Goal: Task Accomplishment & Management: Manage account settings

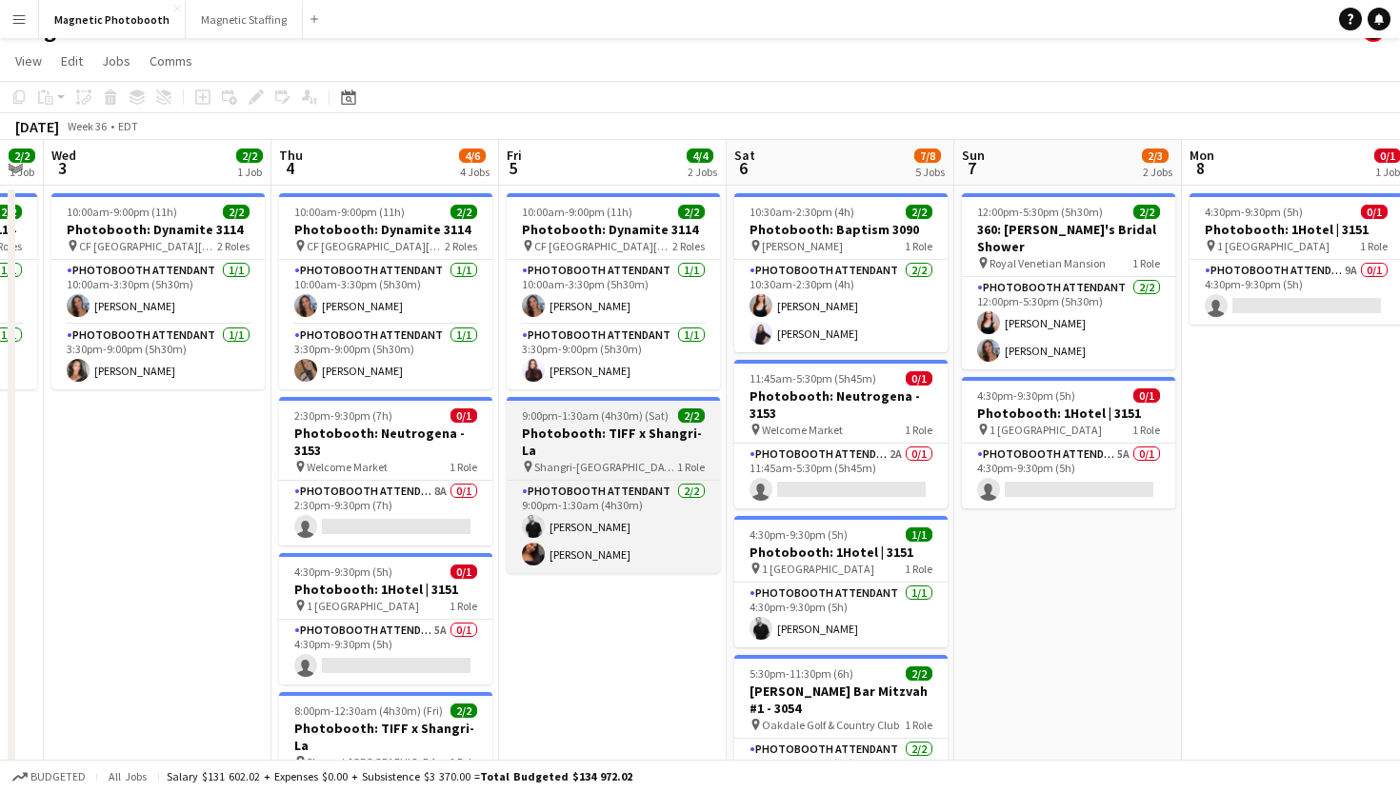
scroll to position [36, 0]
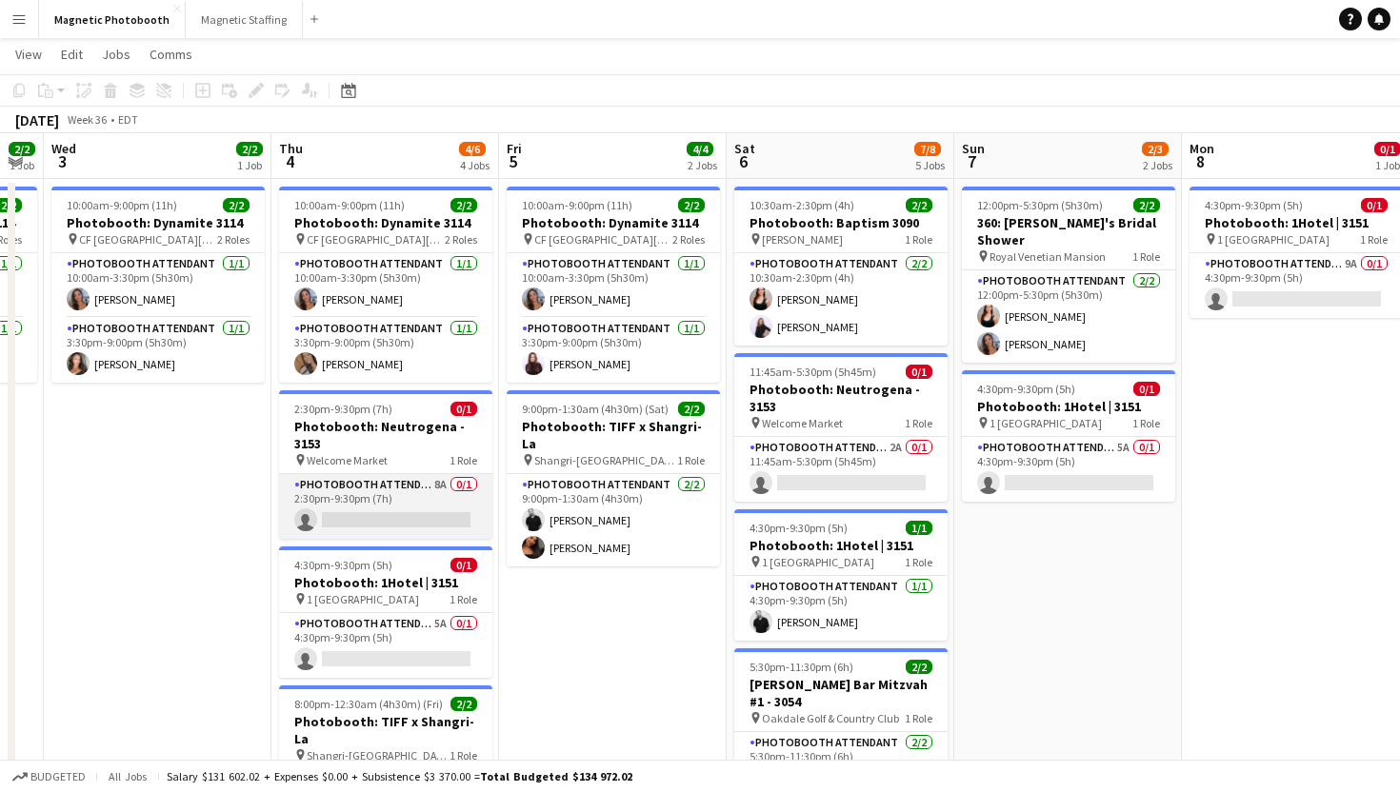
click at [415, 505] on app-card-role "Photobooth Attendant 8A 0/1 2:30pm-9:30pm (7h) single-neutral-actions" at bounding box center [385, 506] width 213 height 65
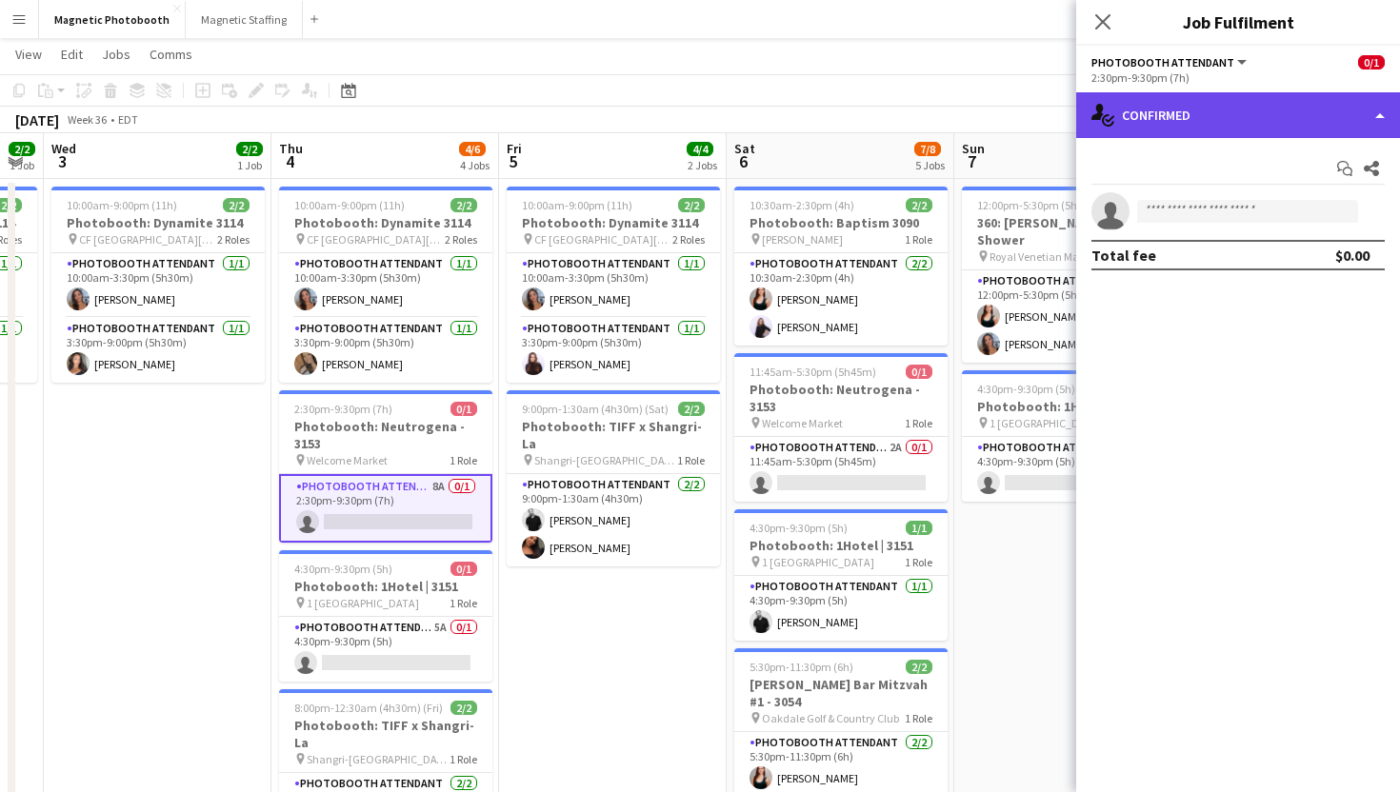
click at [1177, 99] on div "single-neutral-actions-check-2 Confirmed" at bounding box center [1238, 115] width 324 height 46
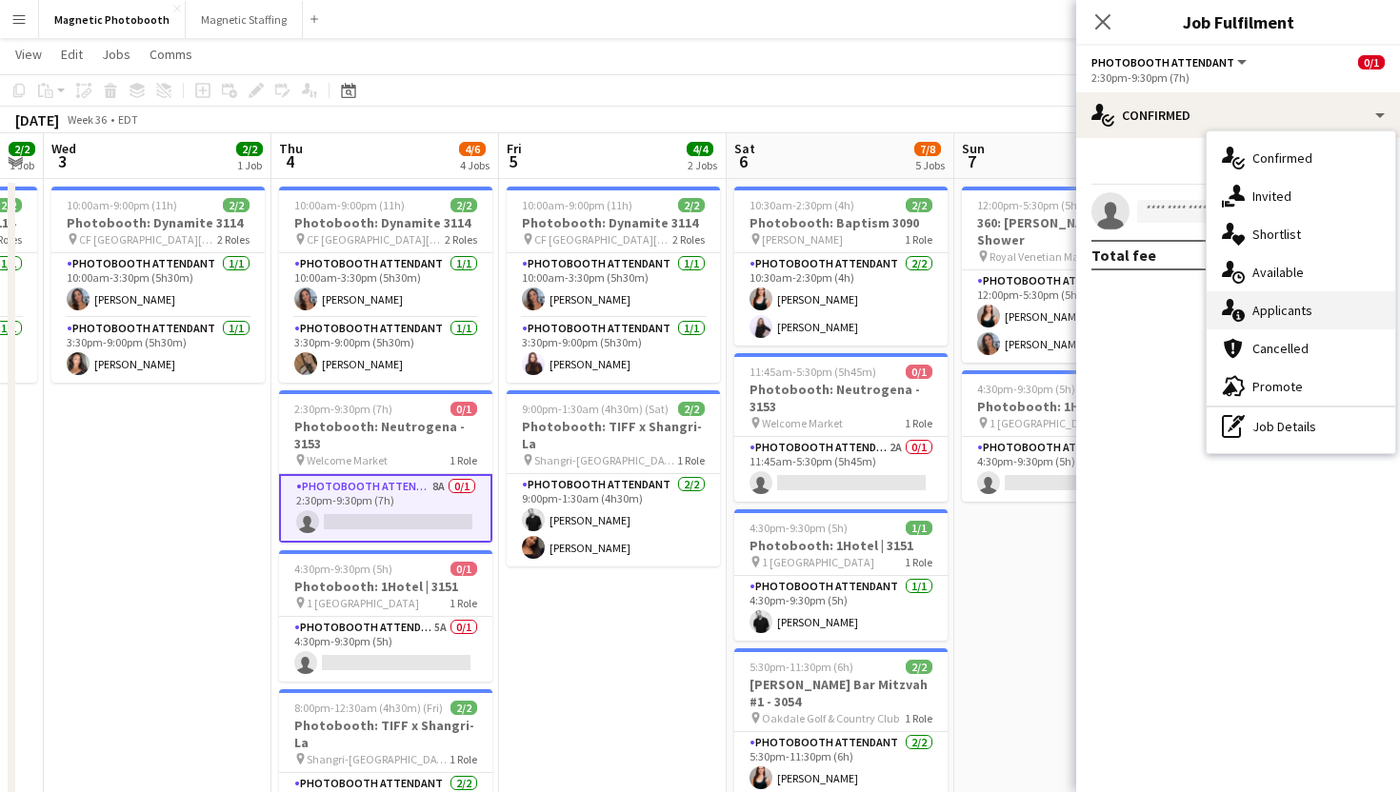
click at [1253, 310] on div "single-neutral-actions-information Applicants" at bounding box center [1301, 310] width 189 height 38
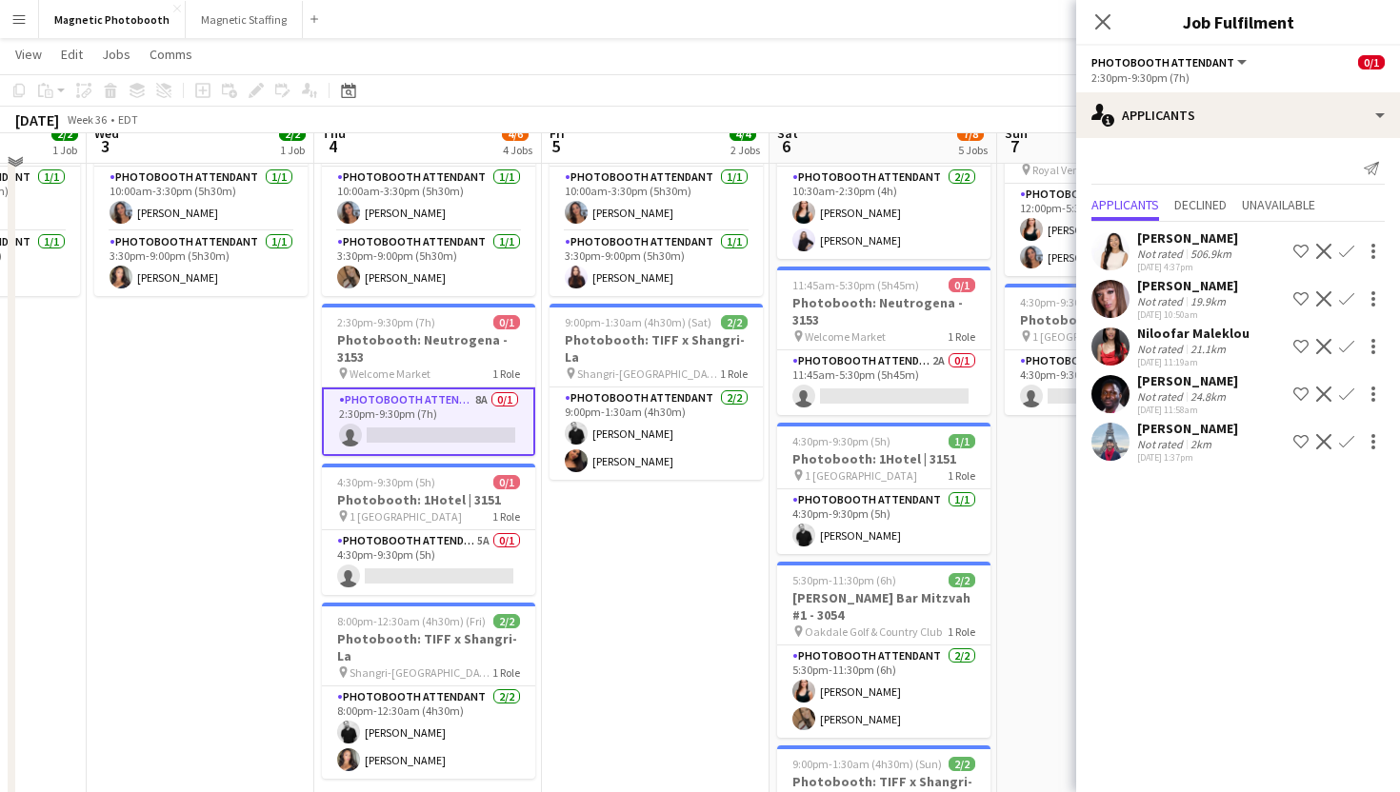
scroll to position [0, 0]
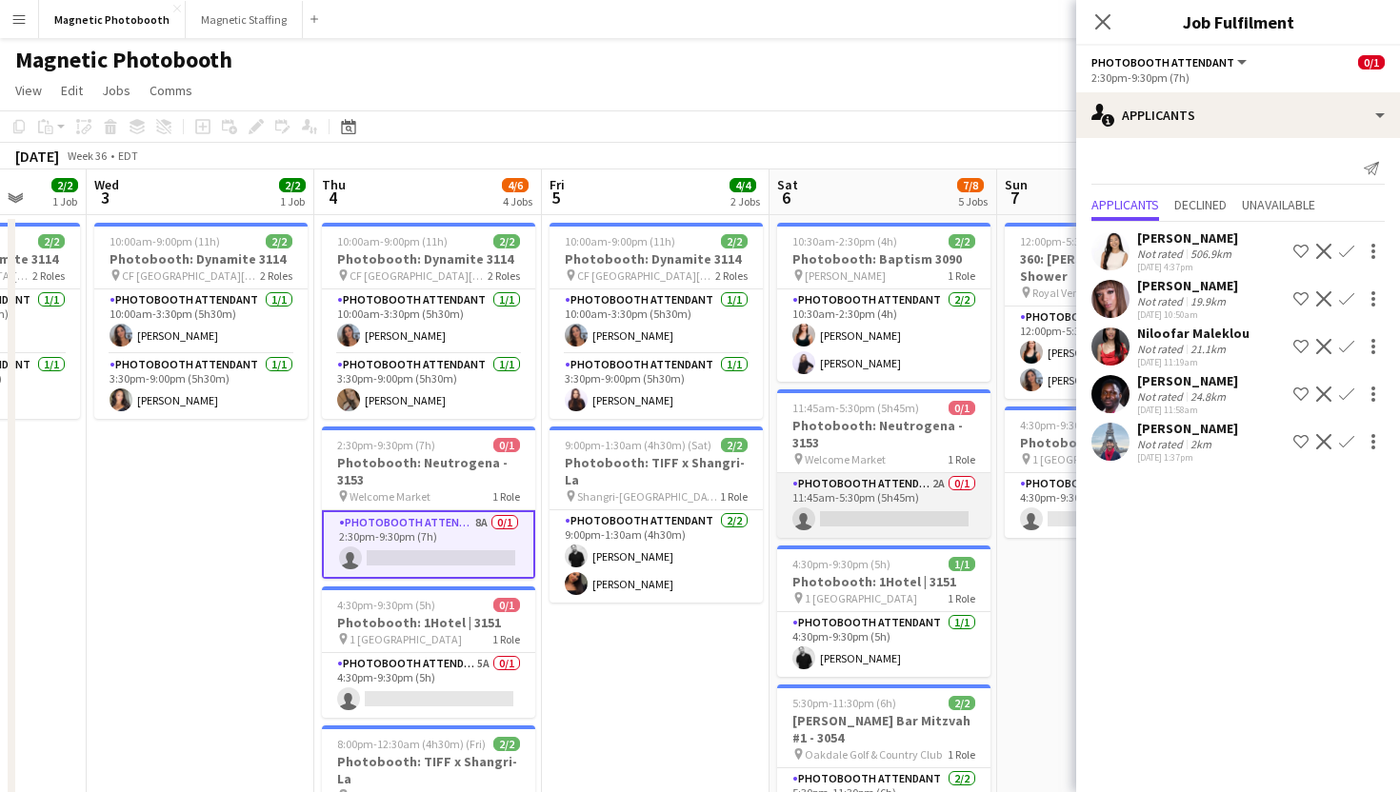
click at [889, 526] on app-card-role "Photobooth Attendant 2A 0/1 11:45am-5:30pm (5h45m) single-neutral-actions" at bounding box center [883, 505] width 213 height 65
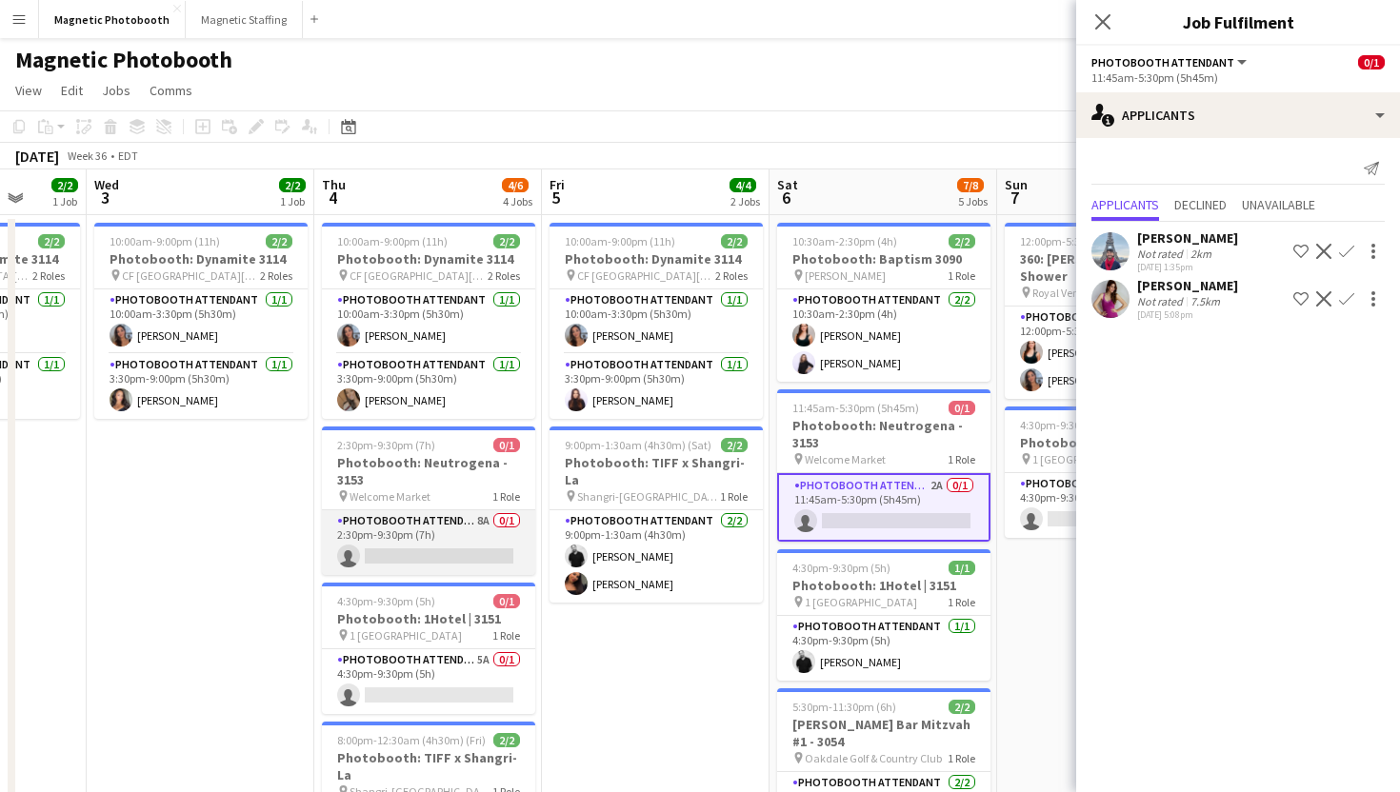
click at [416, 559] on app-card-role "Photobooth Attendant 8A 0/1 2:30pm-9:30pm (7h) single-neutral-actions" at bounding box center [428, 543] width 213 height 65
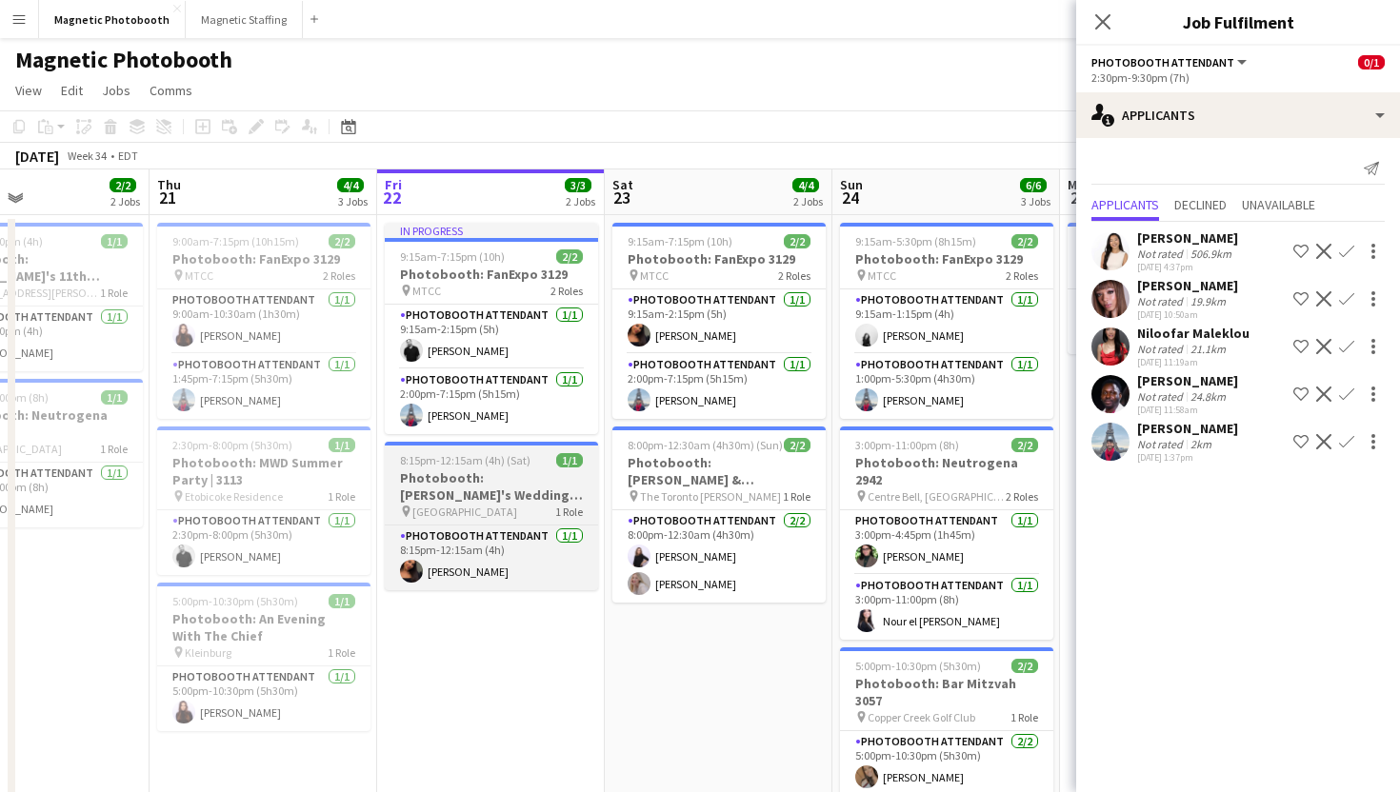
scroll to position [0, 521]
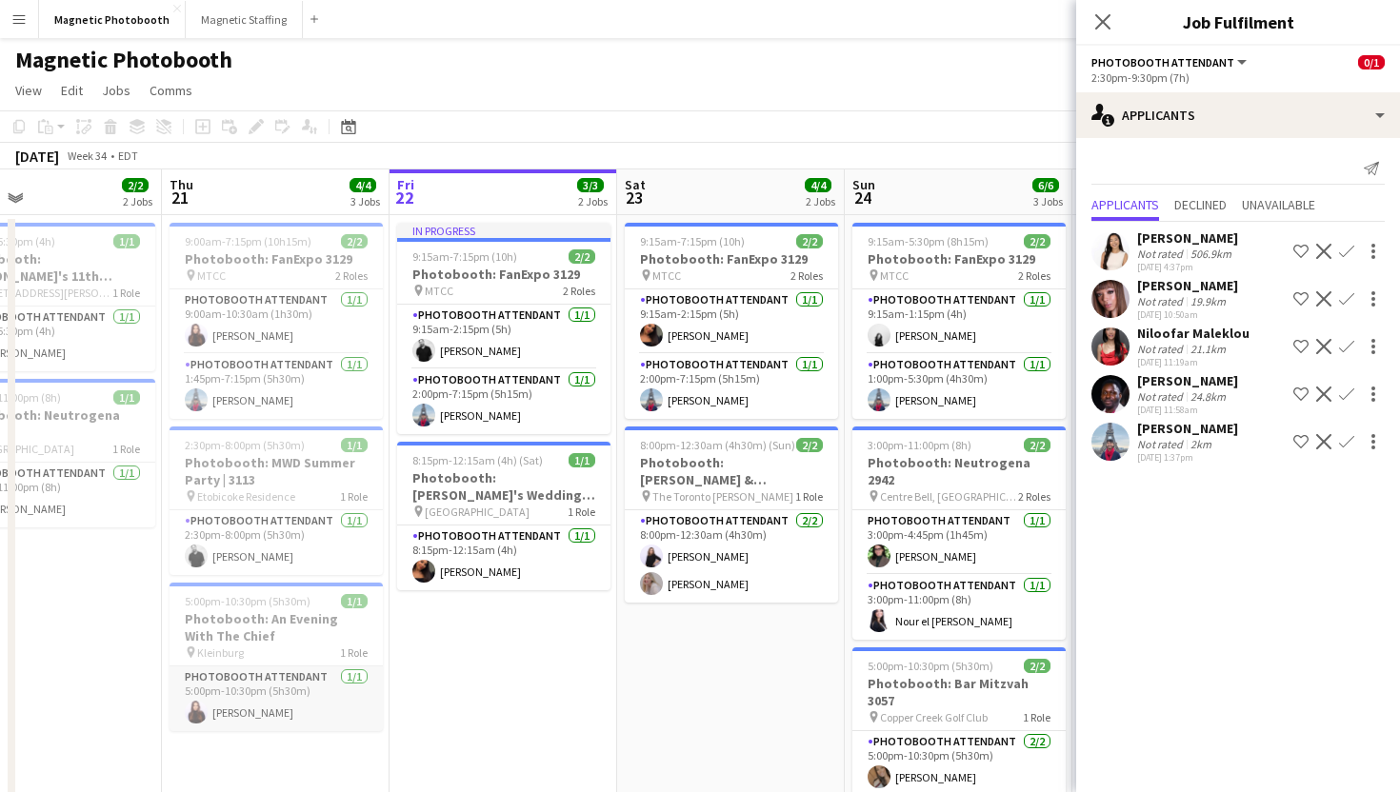
click at [301, 715] on app-card-role "Photobooth Attendant 1/1 5:00pm-10:30pm (5h30m) Maria Lopes" at bounding box center [276, 699] width 213 height 65
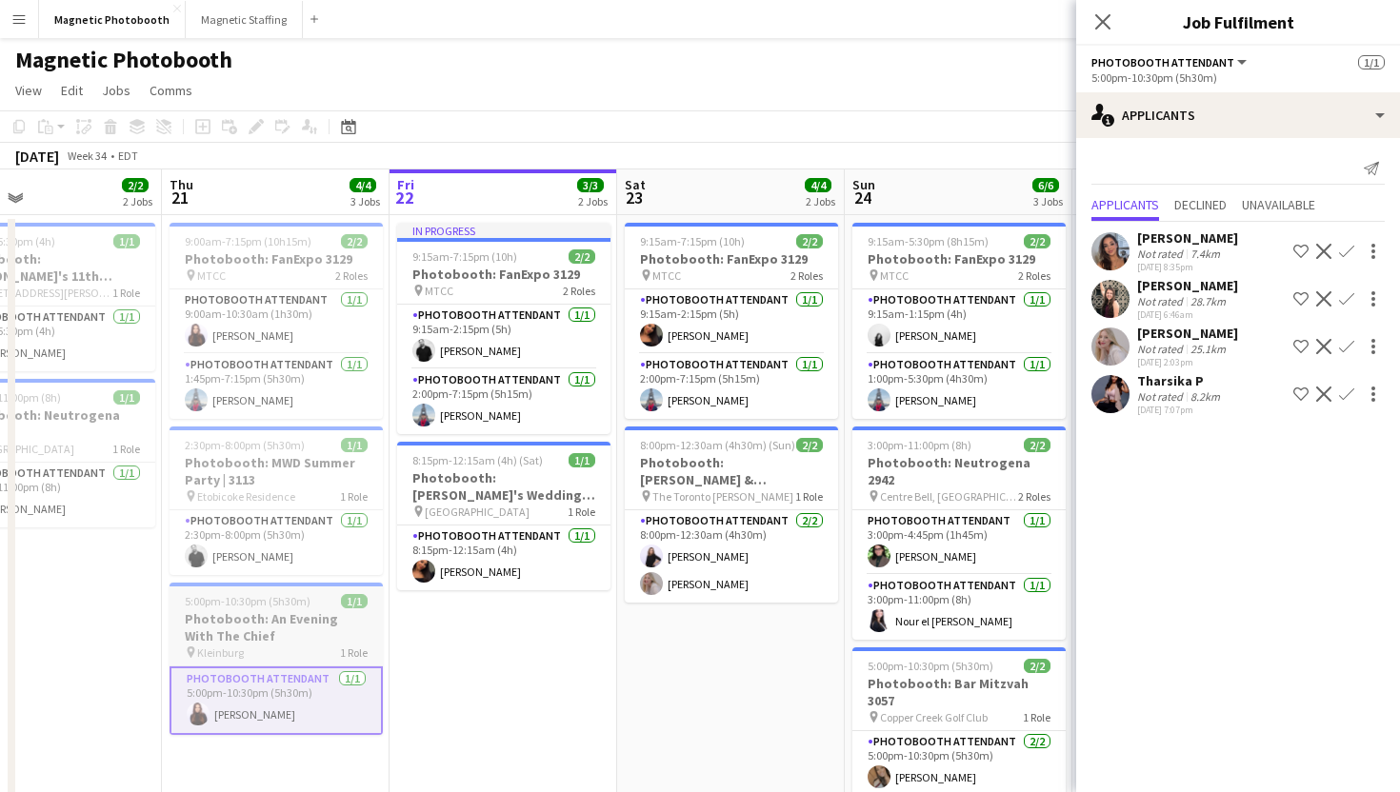
click at [306, 641] on h3 "Photobooth: An Evening With The Chief" at bounding box center [276, 628] width 213 height 34
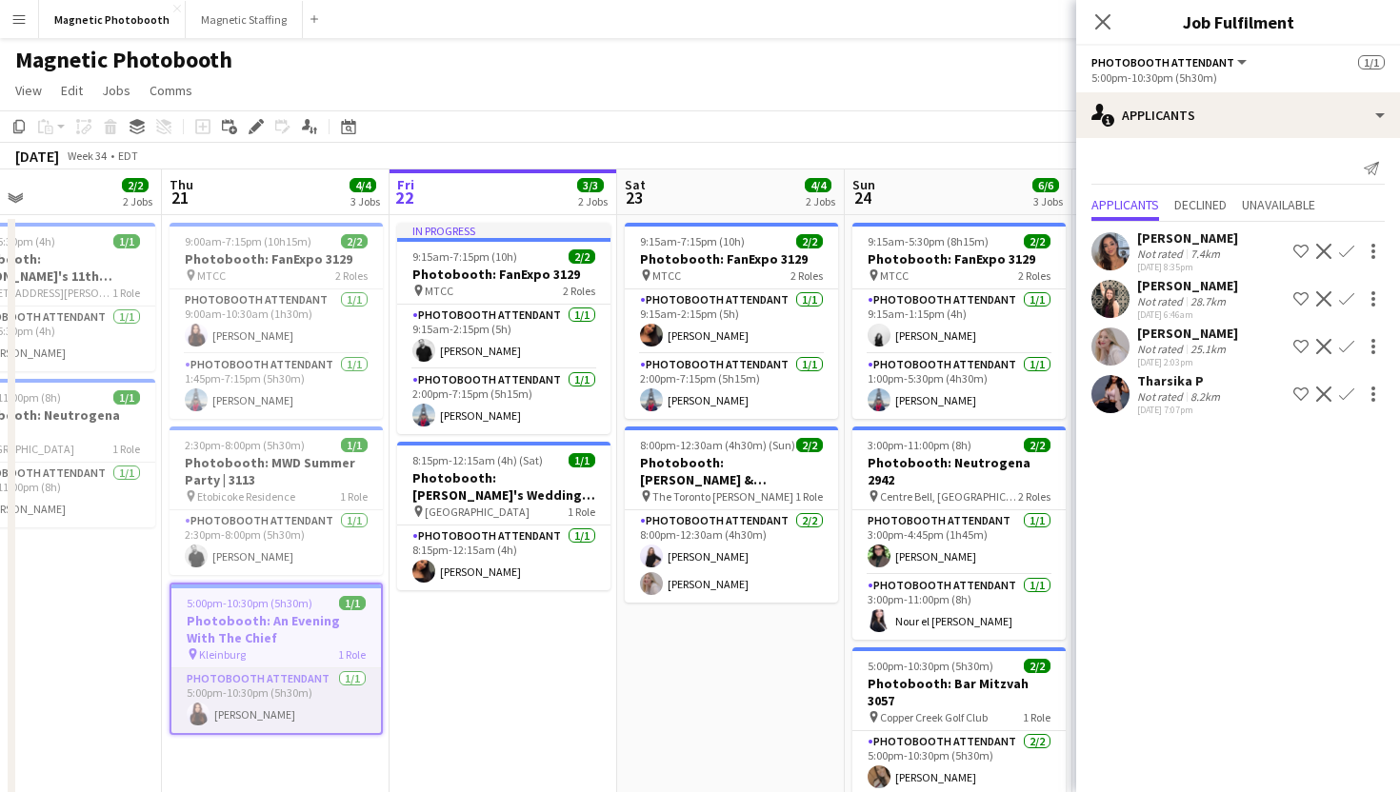
click at [280, 712] on app-card-role "Photobooth Attendant 1/1 5:00pm-10:30pm (5h30m) Maria Lopes" at bounding box center [276, 701] width 210 height 65
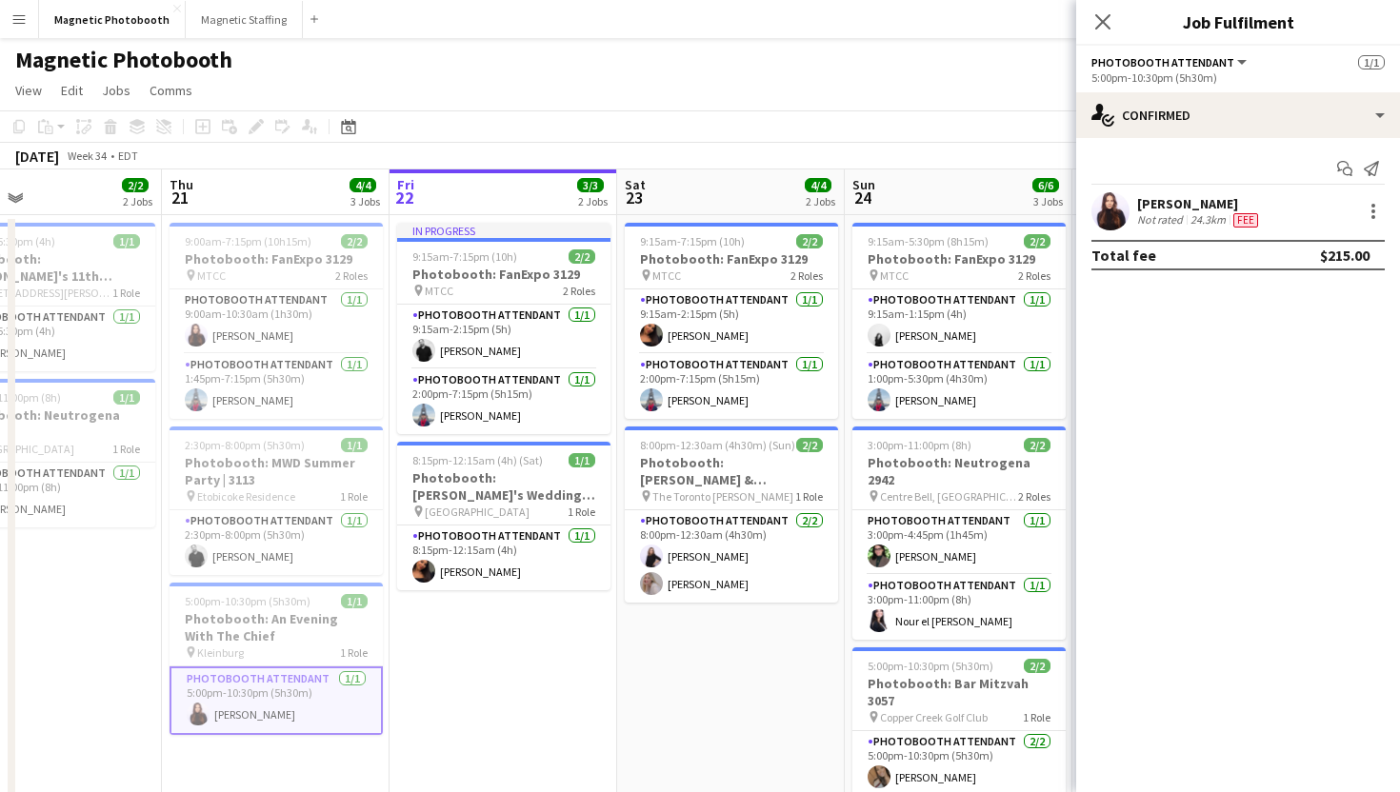
click at [280, 712] on app-card-role "Photobooth Attendant 1/1 5:00pm-10:30pm (5h30m) Maria Lopes" at bounding box center [276, 701] width 213 height 69
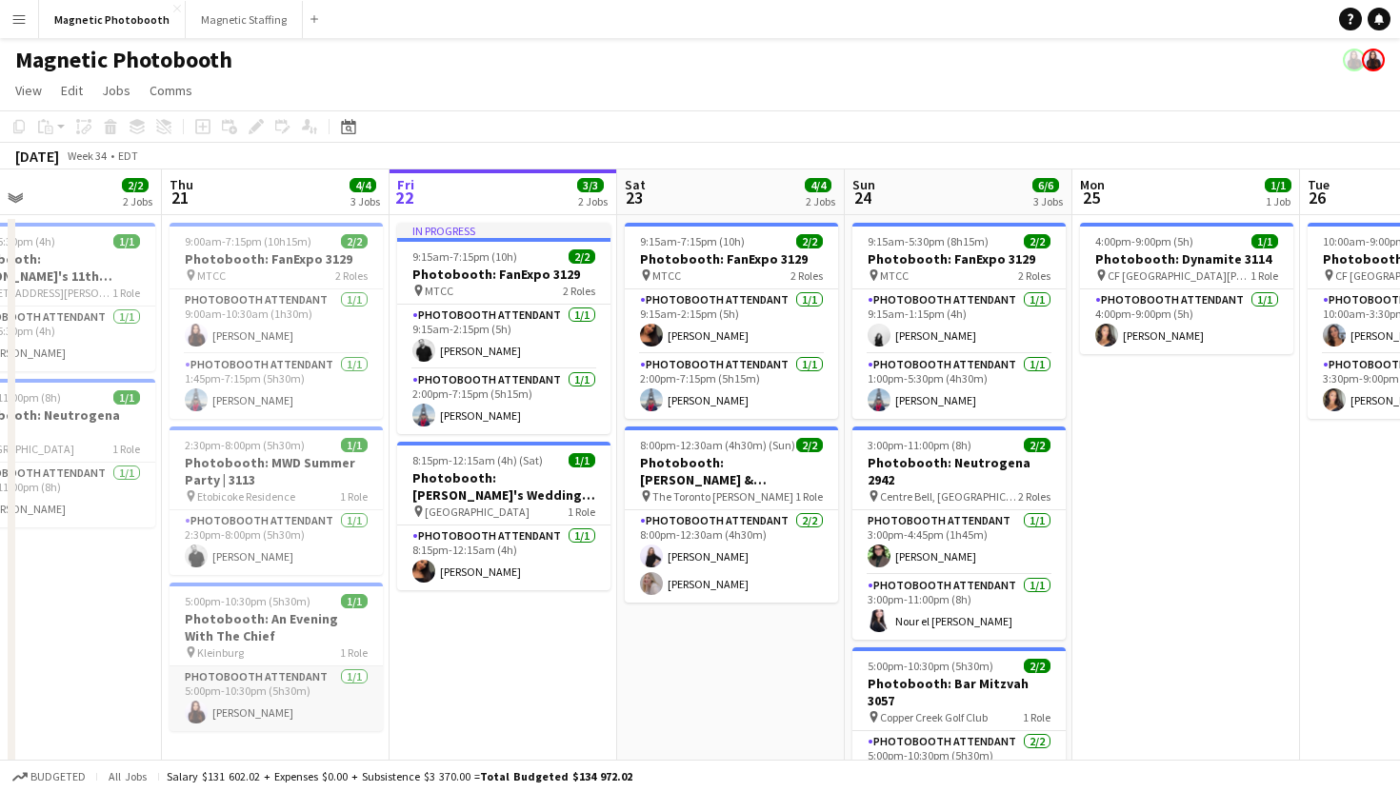
click at [280, 712] on app-card-role "Photobooth Attendant 1/1 5:00pm-10:30pm (5h30m) Maria Lopes" at bounding box center [276, 699] width 213 height 65
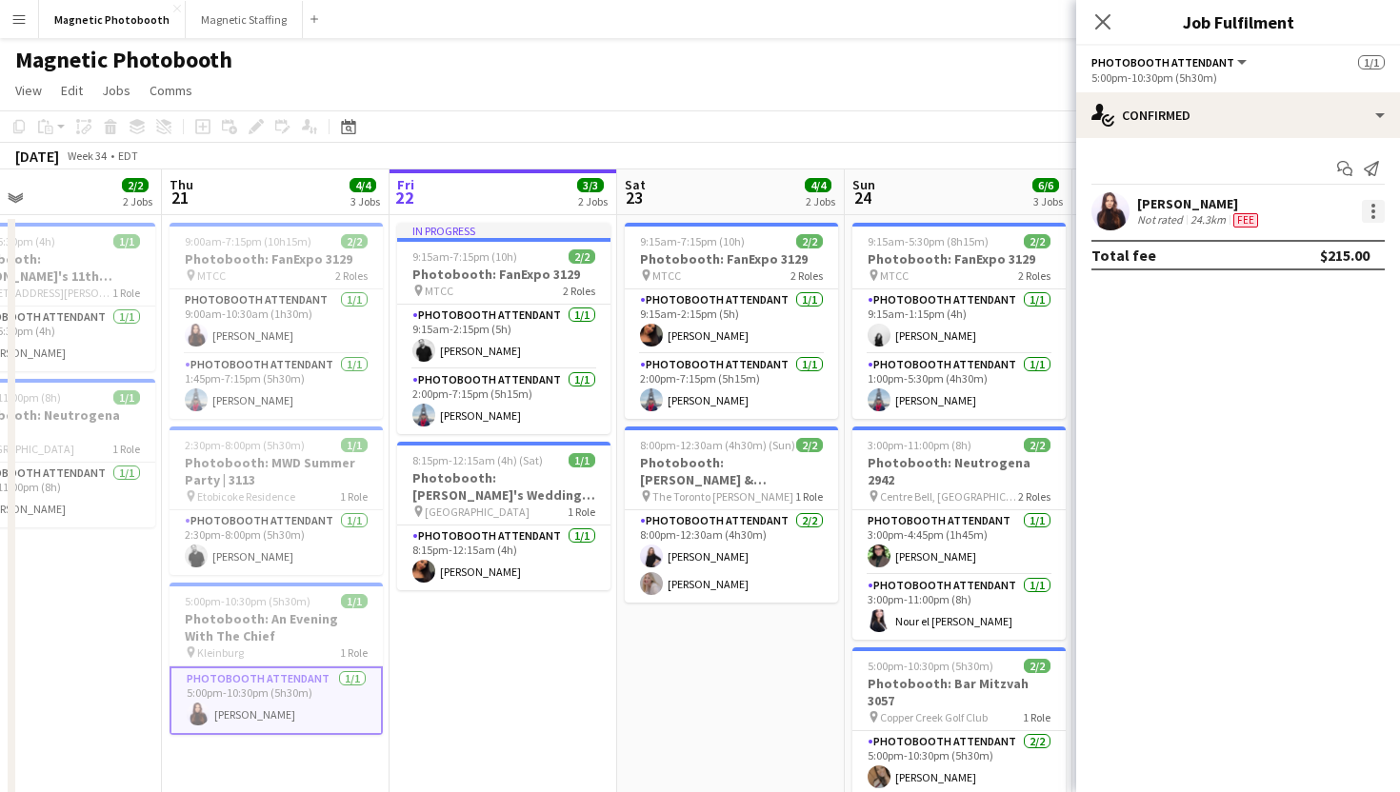
click at [1372, 209] on div at bounding box center [1373, 211] width 23 height 23
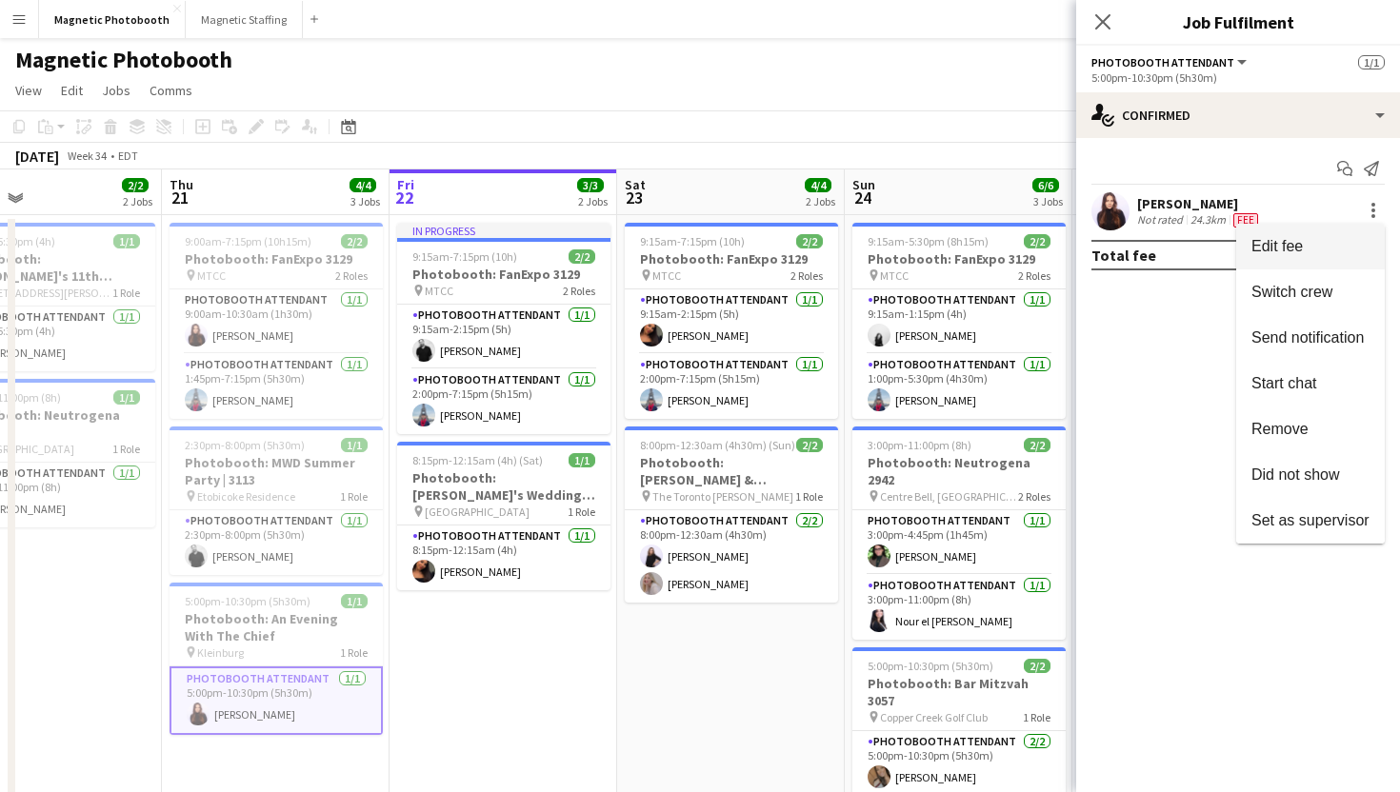
click at [1325, 248] on span "Edit fee" at bounding box center [1311, 246] width 118 height 17
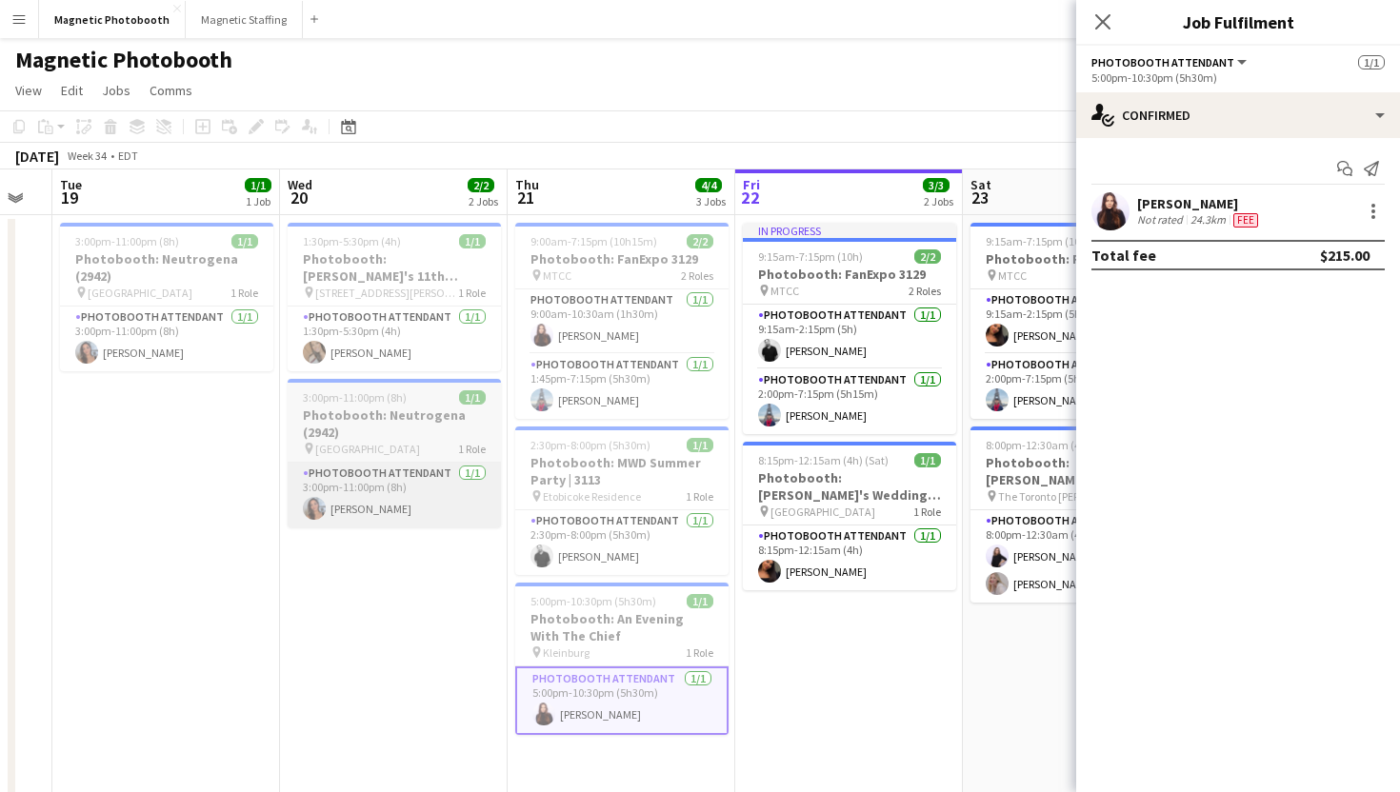
scroll to position [0, 509]
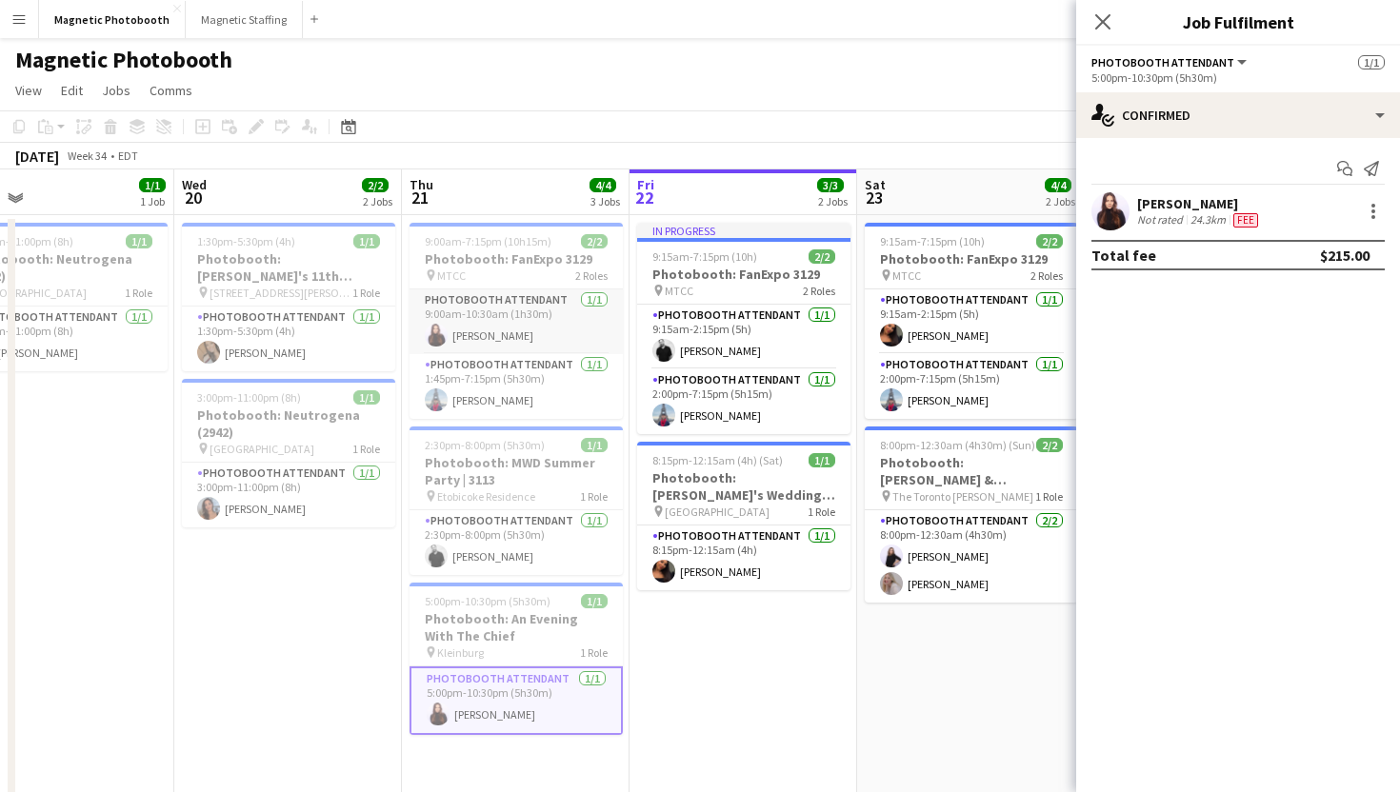
click at [456, 343] on app-card-role "Photobooth Attendant 1/1 9:00am-10:30am (1h30m) Maria Lopes" at bounding box center [516, 322] width 213 height 65
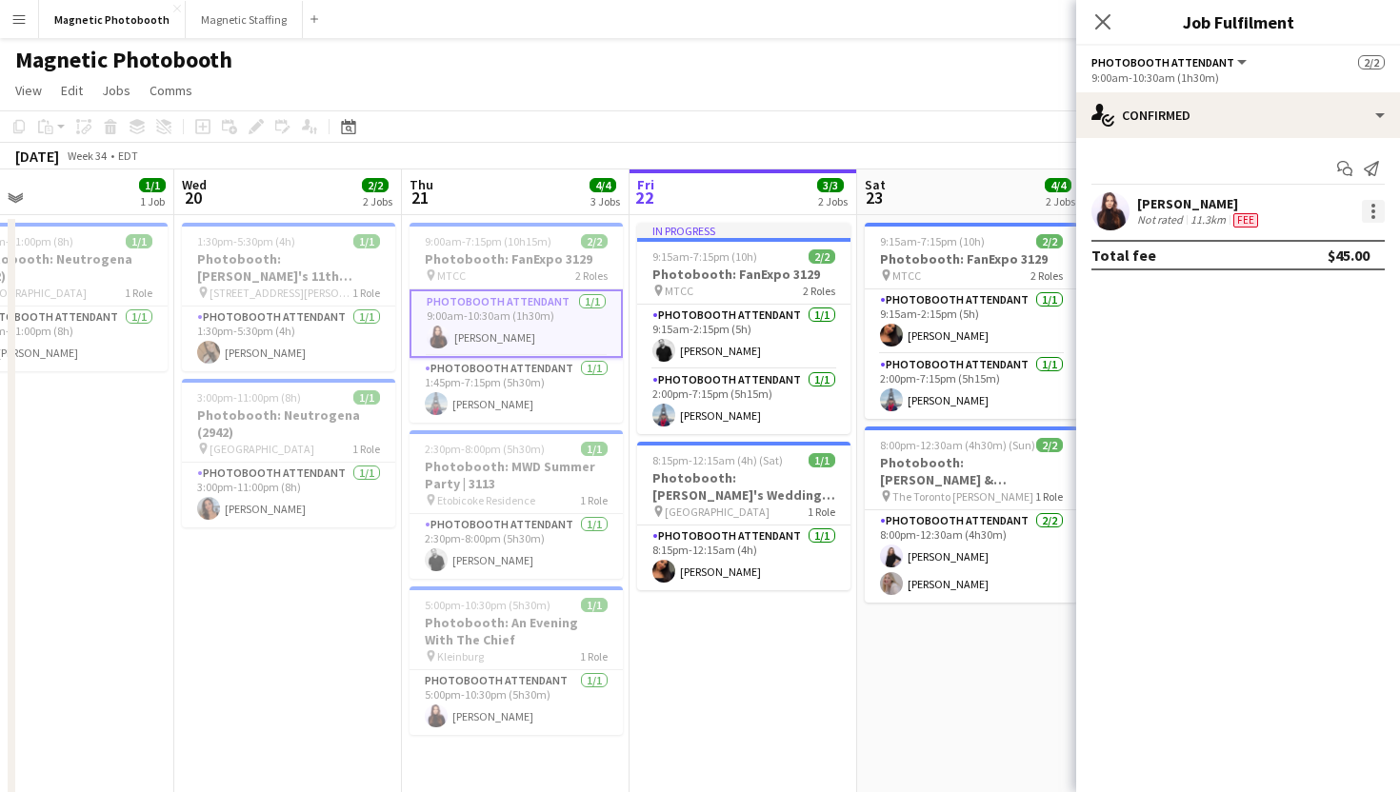
click at [1362, 211] on div at bounding box center [1373, 211] width 23 height 23
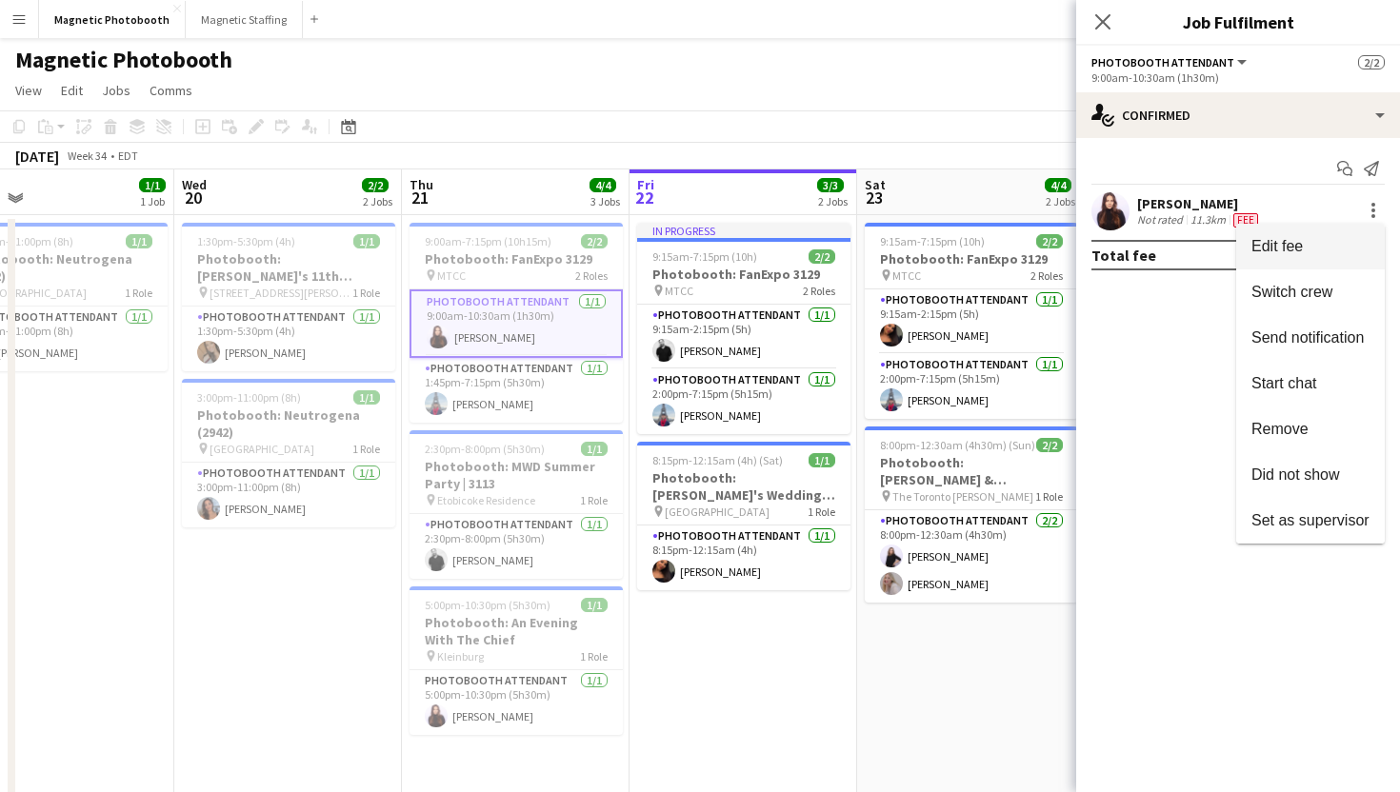
click at [1331, 251] on span "Edit fee" at bounding box center [1311, 246] width 118 height 17
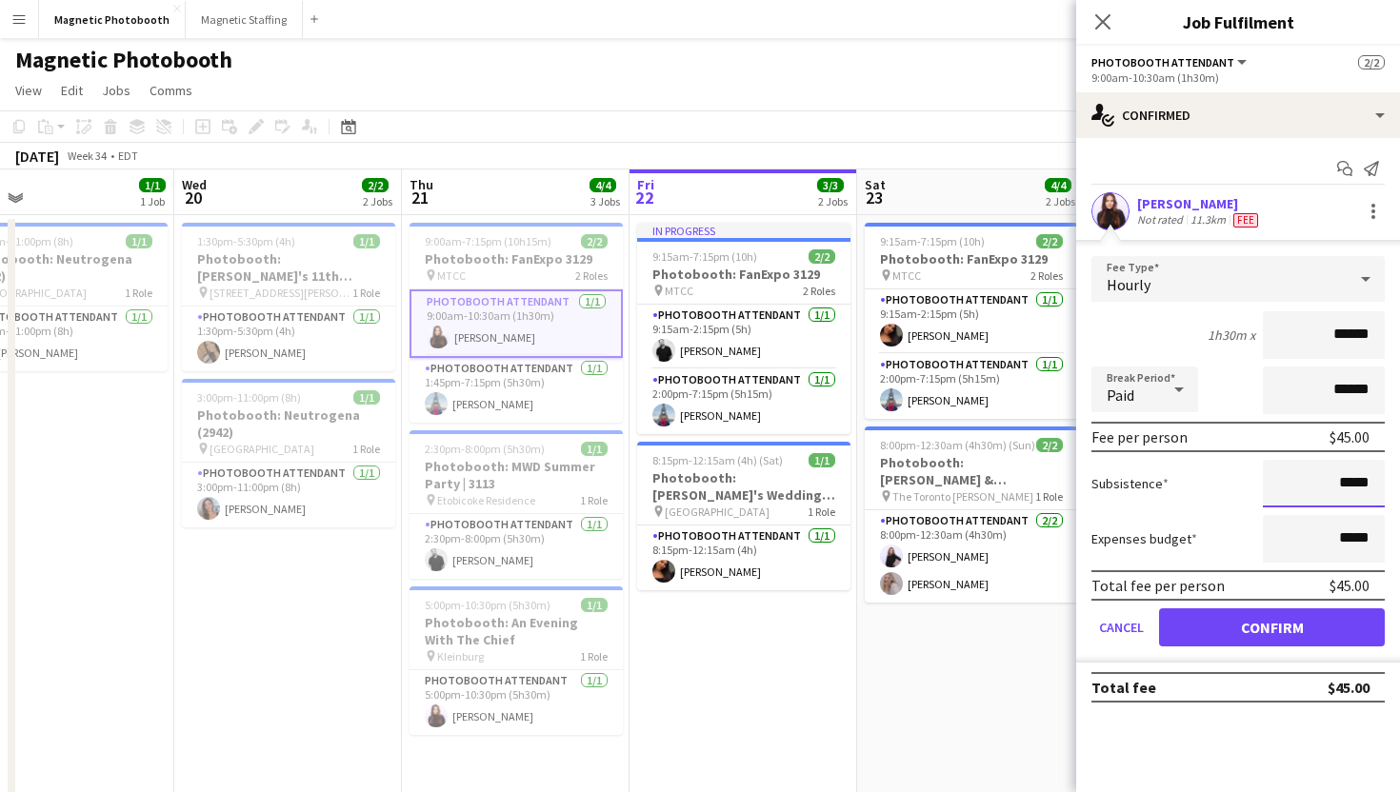
click at [1341, 483] on input "*****" at bounding box center [1324, 484] width 122 height 48
type input "**"
type input "***"
click at [1209, 488] on div "Subsistence ***" at bounding box center [1238, 484] width 293 height 48
click at [1244, 630] on button "Confirm" at bounding box center [1272, 628] width 226 height 38
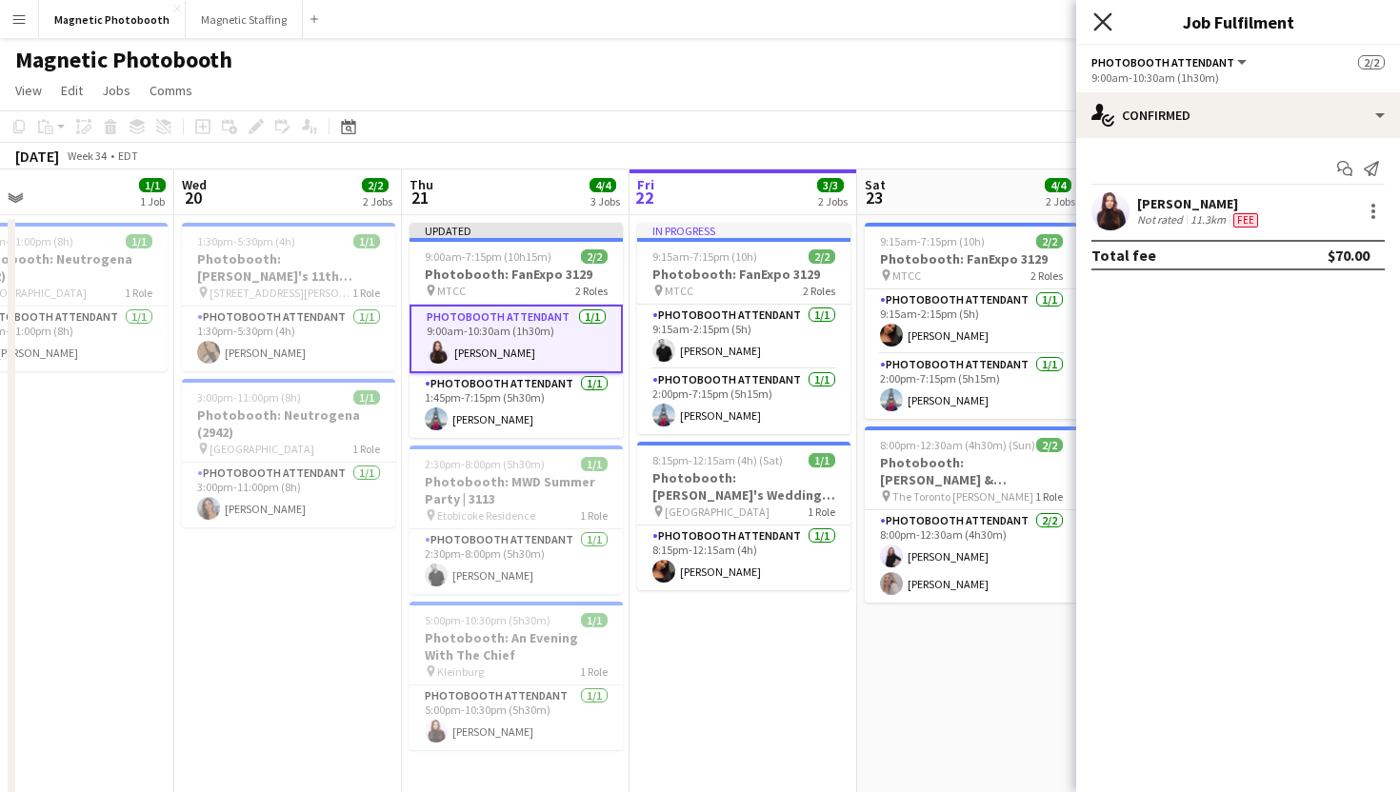
click at [1105, 15] on icon "Close pop-in" at bounding box center [1102, 21] width 18 height 18
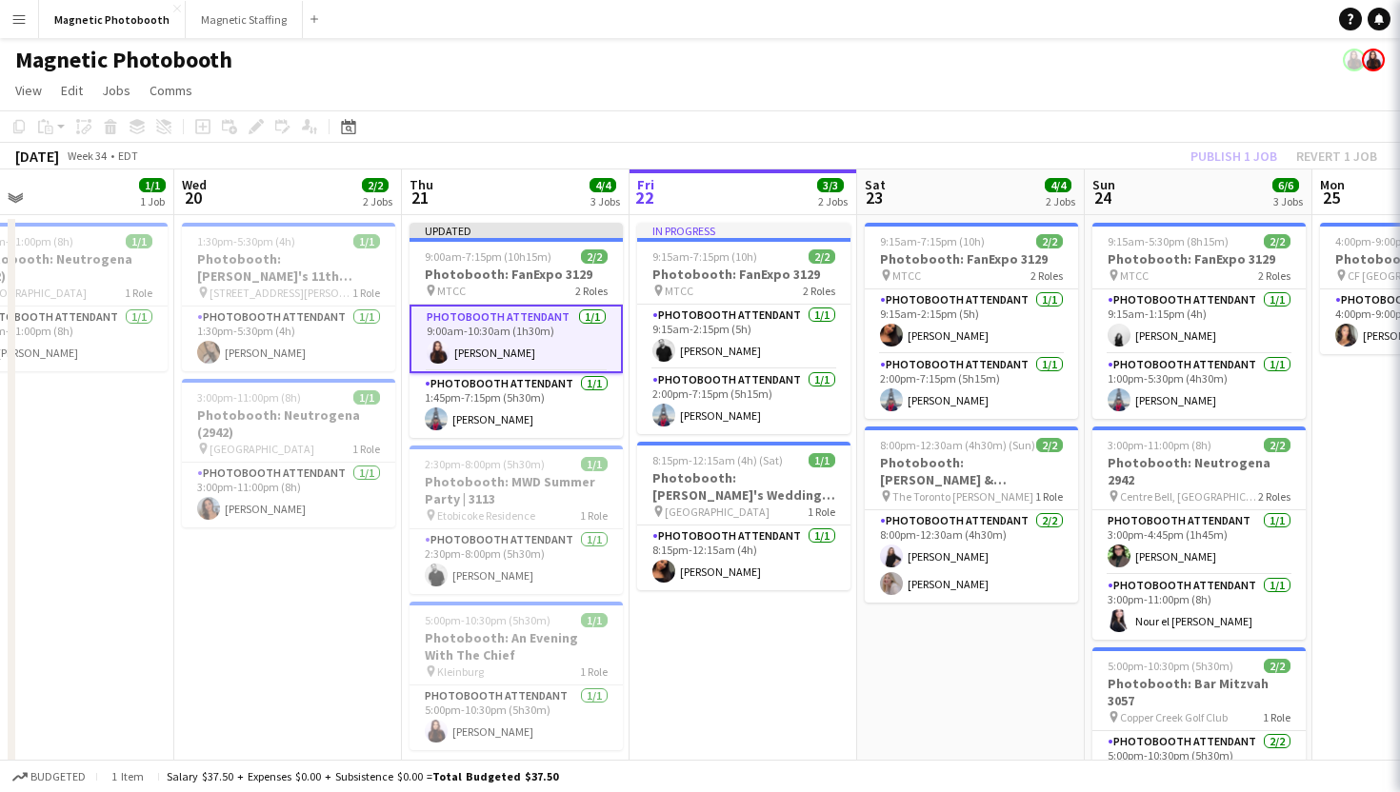
click at [1105, 15] on app-navbar "Menu Boards Boards Boards All jobs Status Workforce Workforce My Workforce Recr…" at bounding box center [700, 19] width 1400 height 38
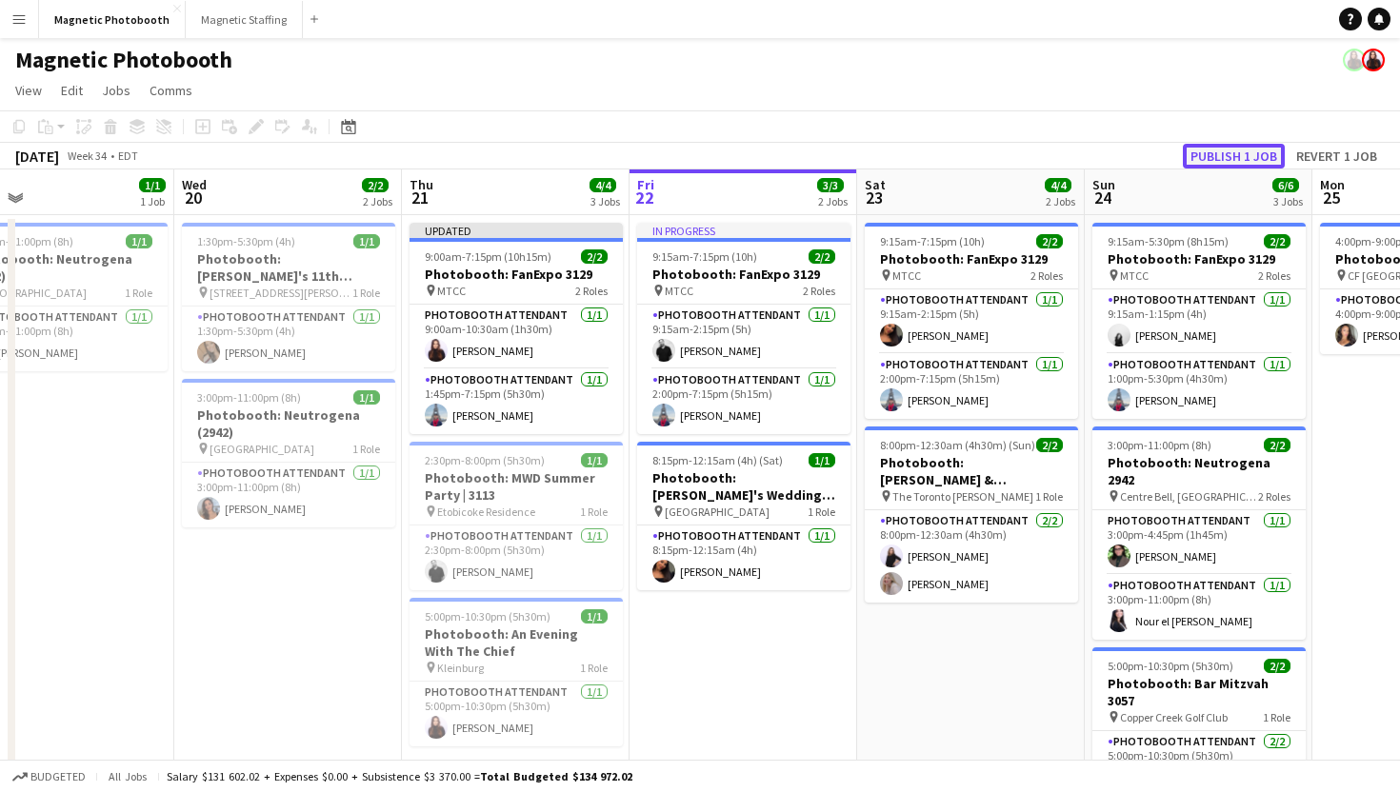
click at [1228, 161] on button "Publish 1 job" at bounding box center [1234, 156] width 102 height 25
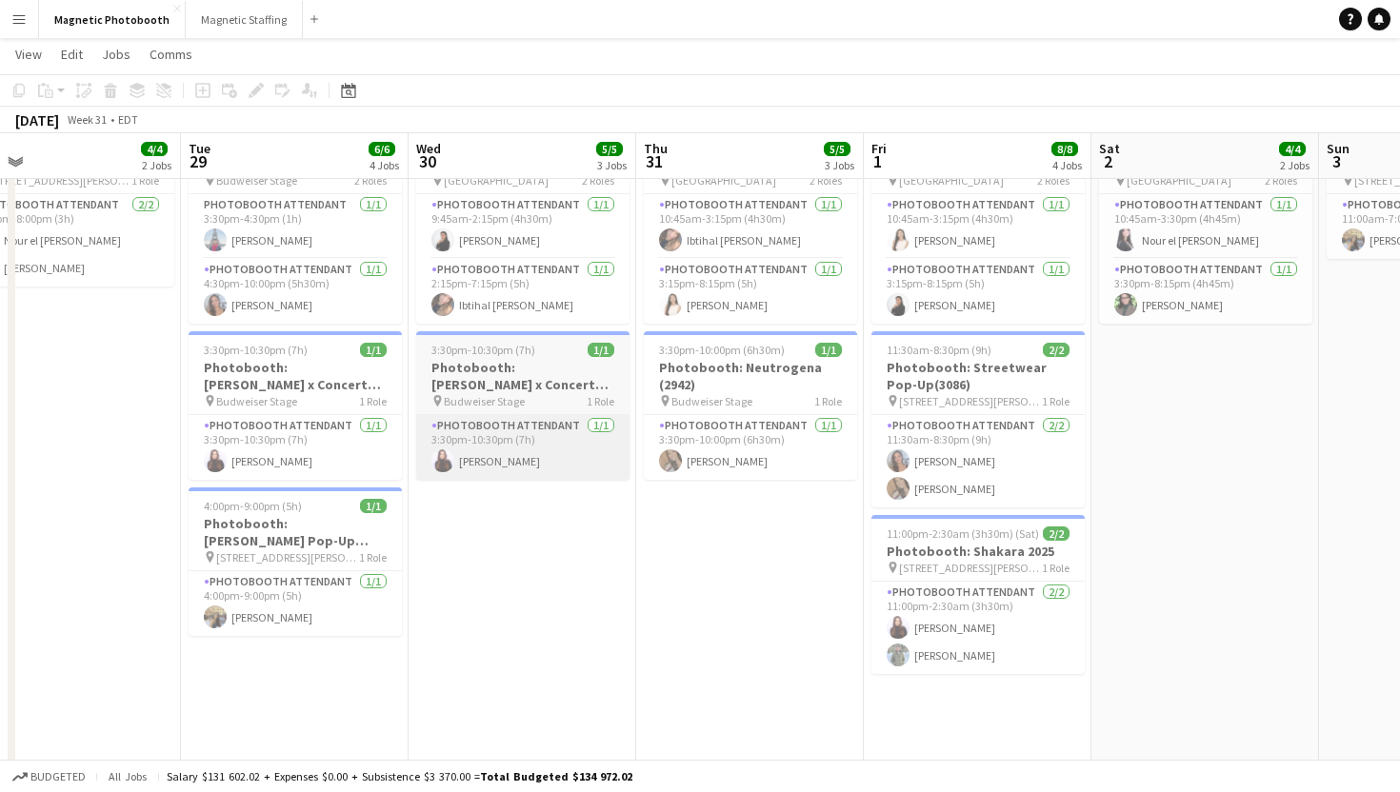
scroll to position [362, 0]
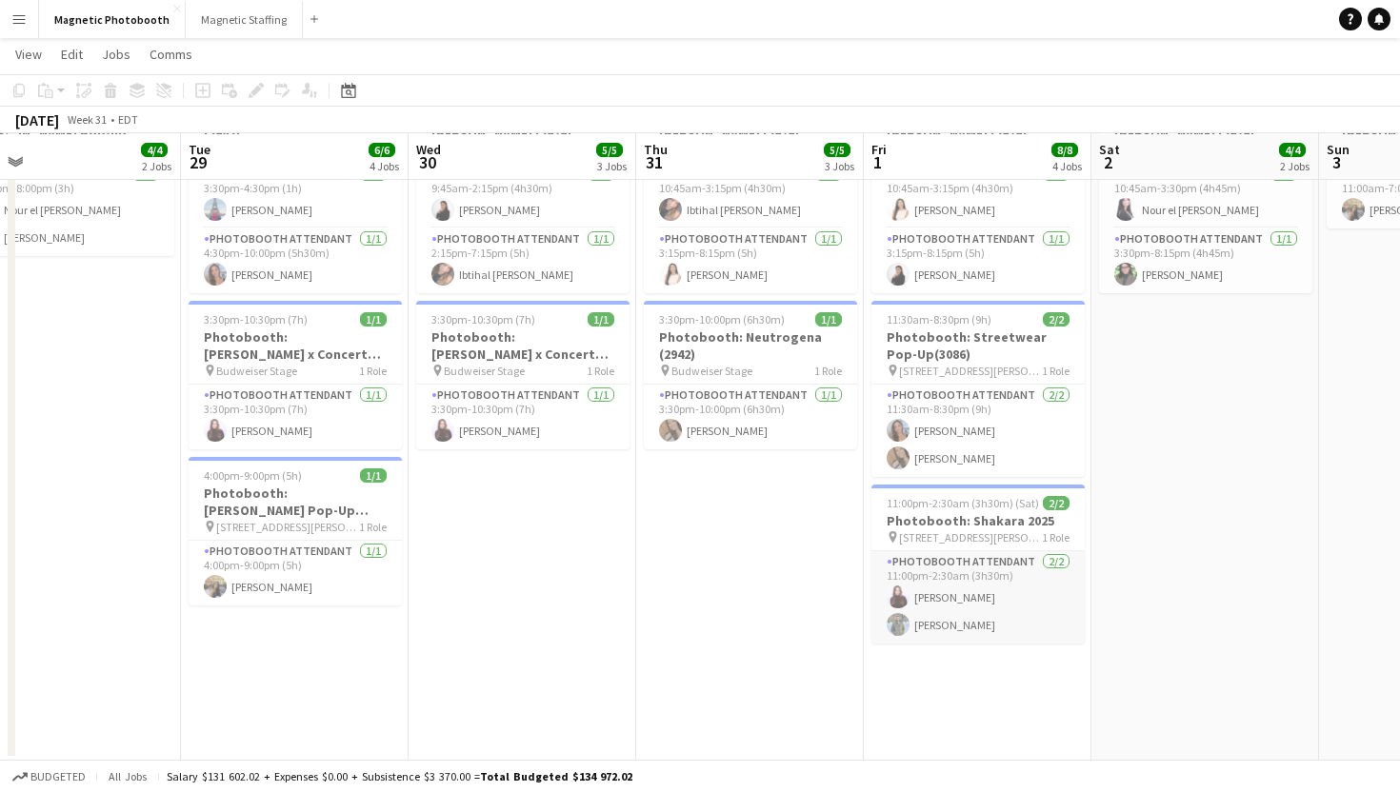
click at [961, 624] on app-card-role "Photobooth Attendant 2/2 11:00pm-2:30am (3h30m) Maria Lopes Ramon Lopes" at bounding box center [978, 597] width 213 height 92
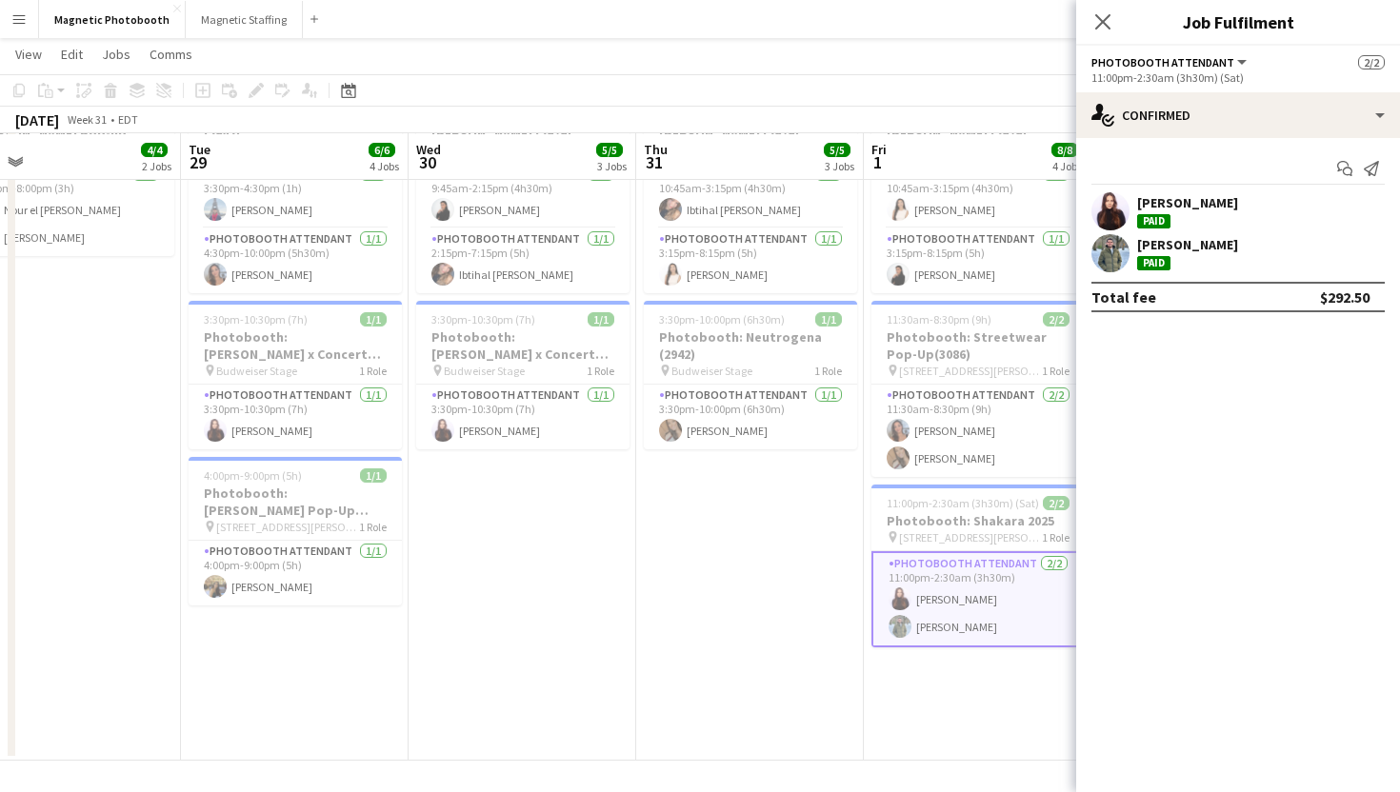
click at [1274, 223] on div "Maria Lopes Paid" at bounding box center [1238, 211] width 324 height 38
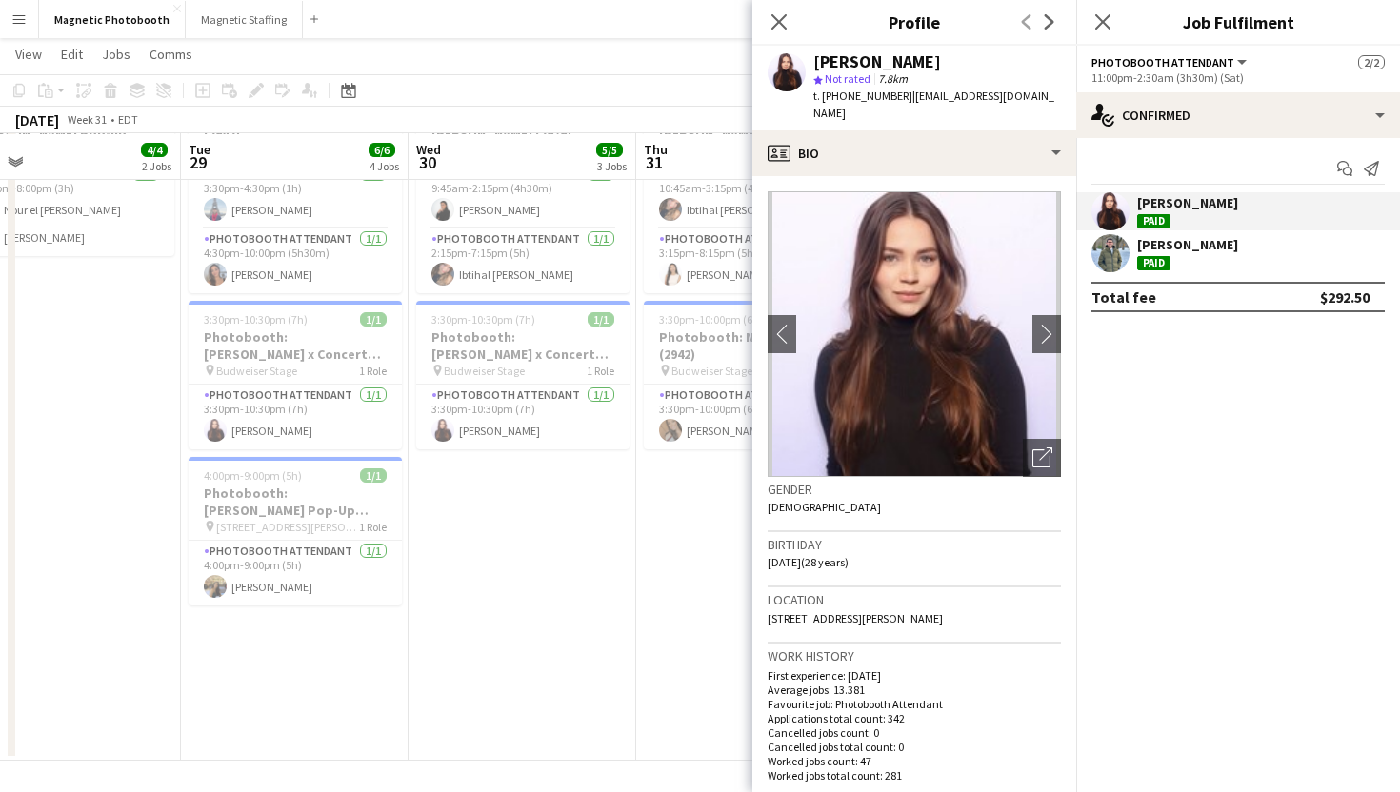
click at [25, 20] on app-icon "Menu" at bounding box center [18, 18] width 15 height 15
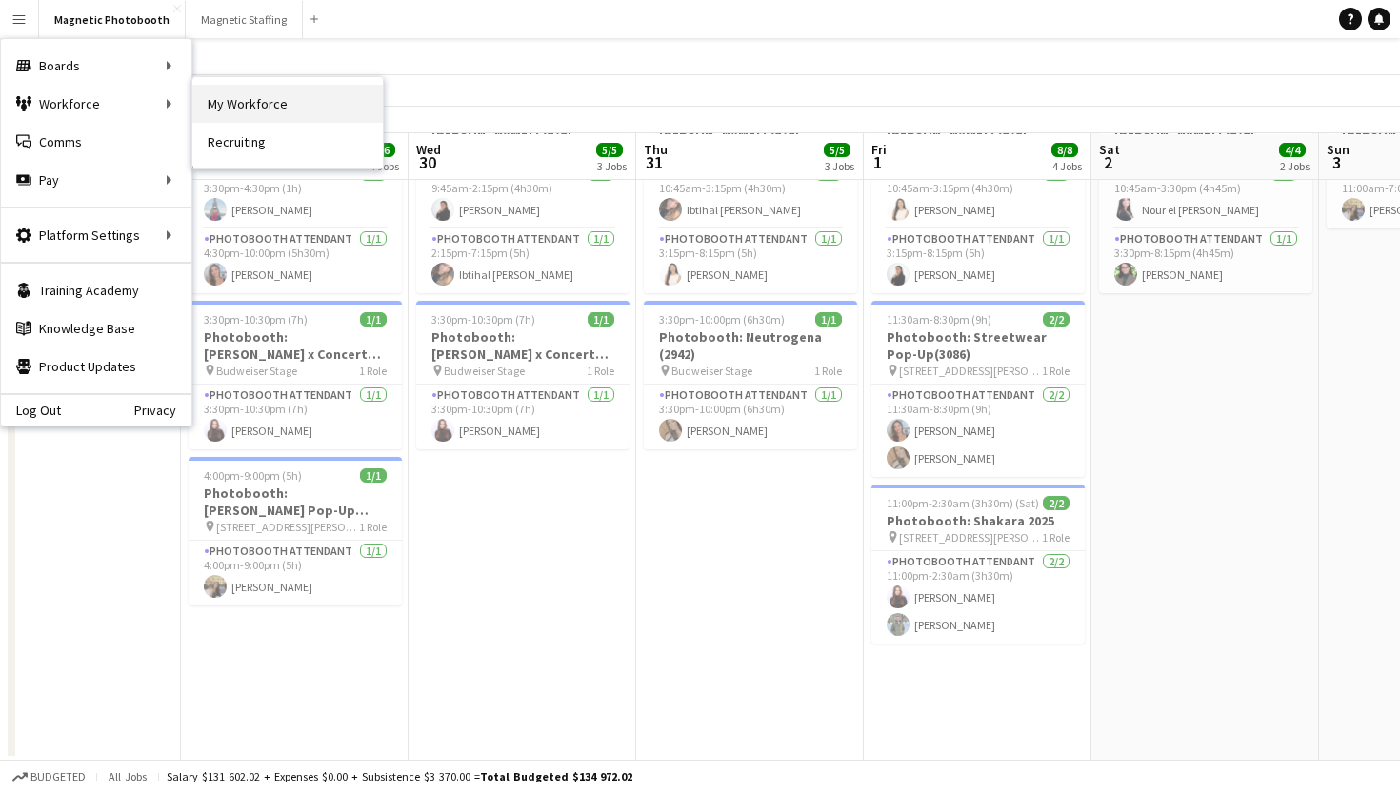
click at [207, 115] on link "My Workforce" at bounding box center [287, 104] width 190 height 38
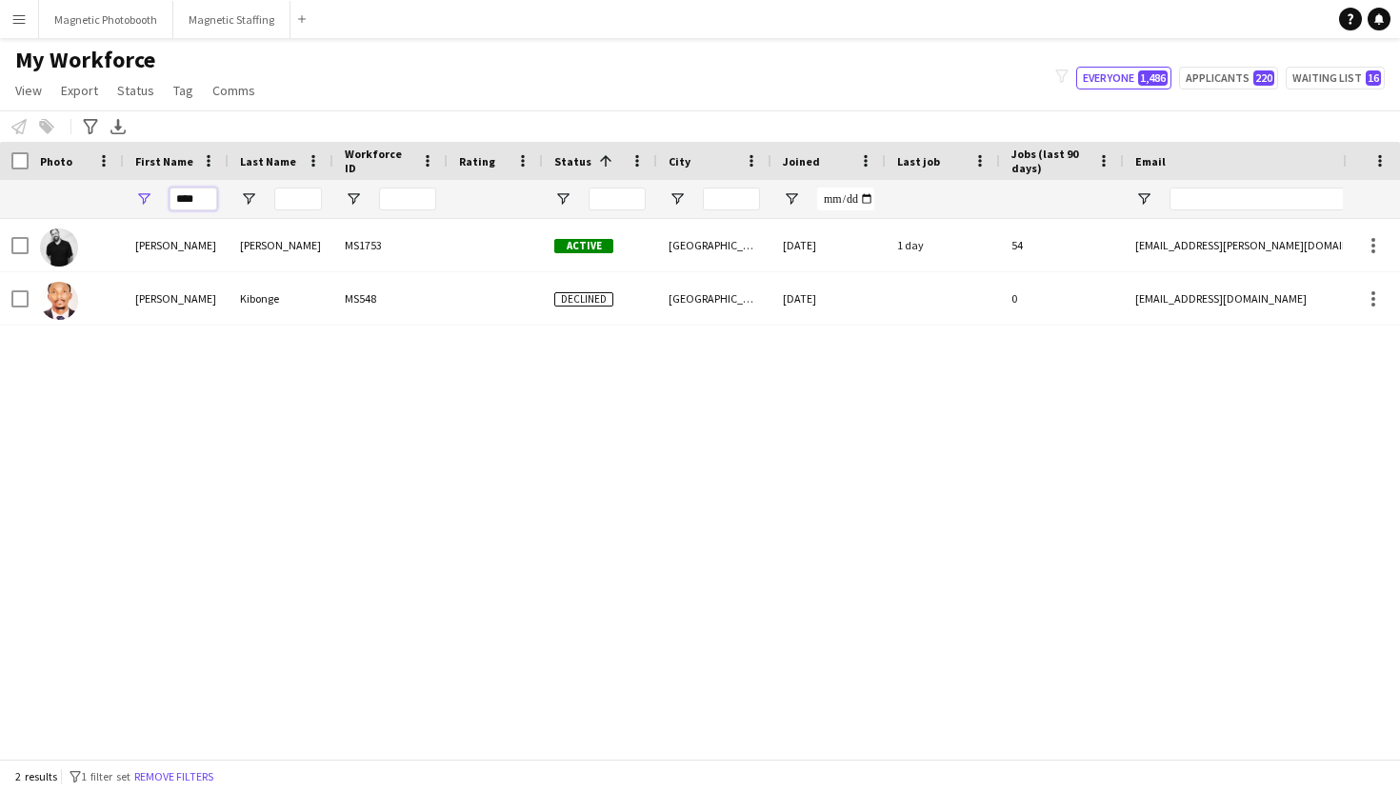
click at [189, 190] on input "****" at bounding box center [194, 199] width 48 height 23
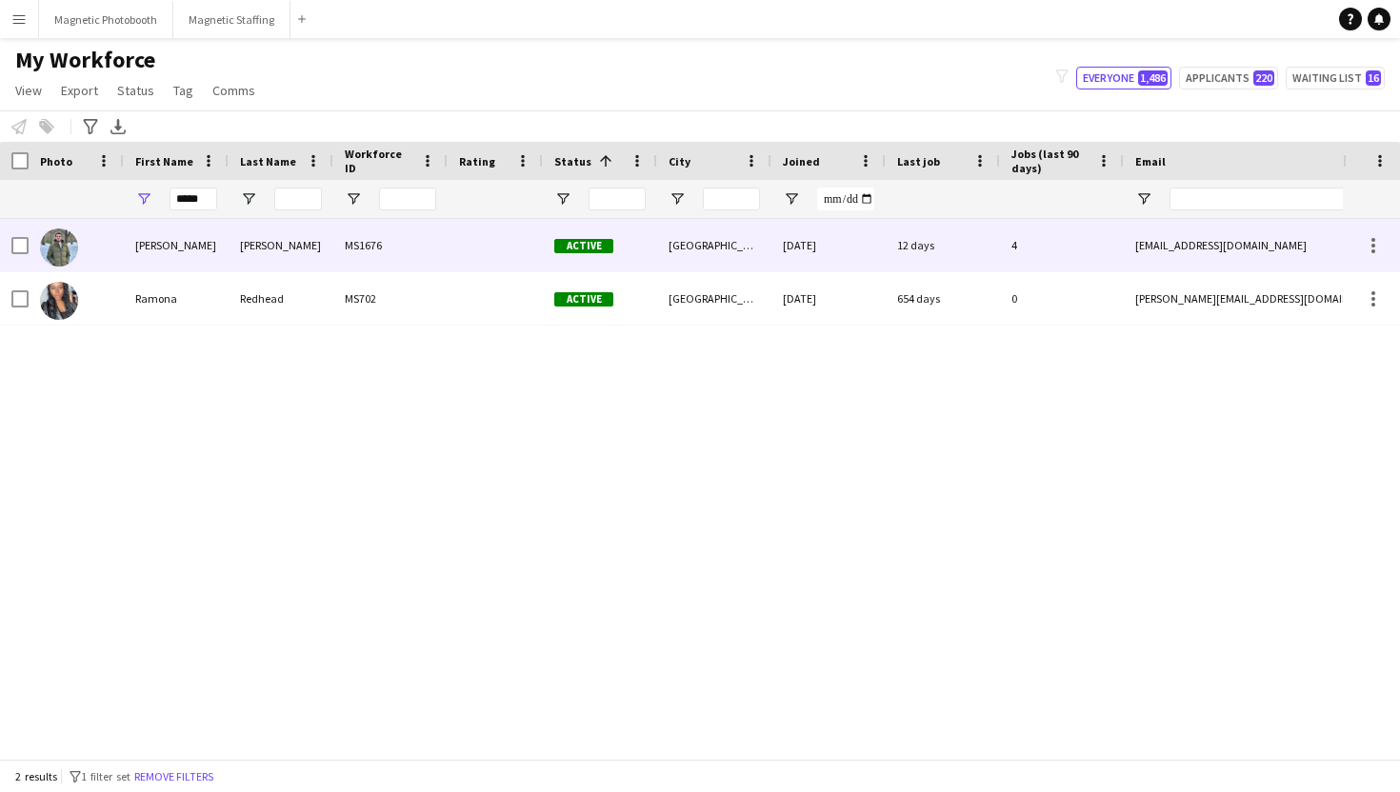
click at [154, 247] on div "Ramon" at bounding box center [176, 245] width 105 height 52
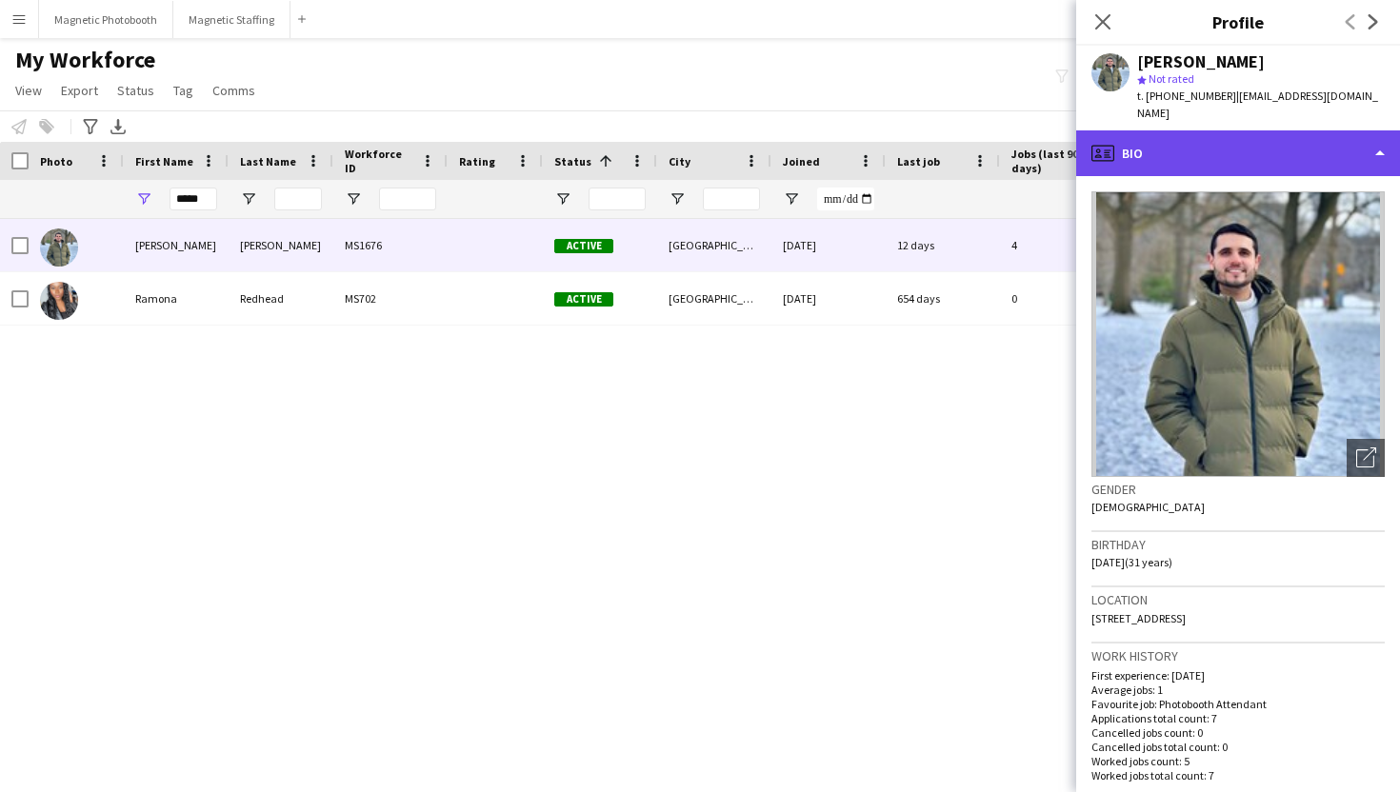
click at [1348, 151] on div "profile Bio" at bounding box center [1238, 153] width 324 height 46
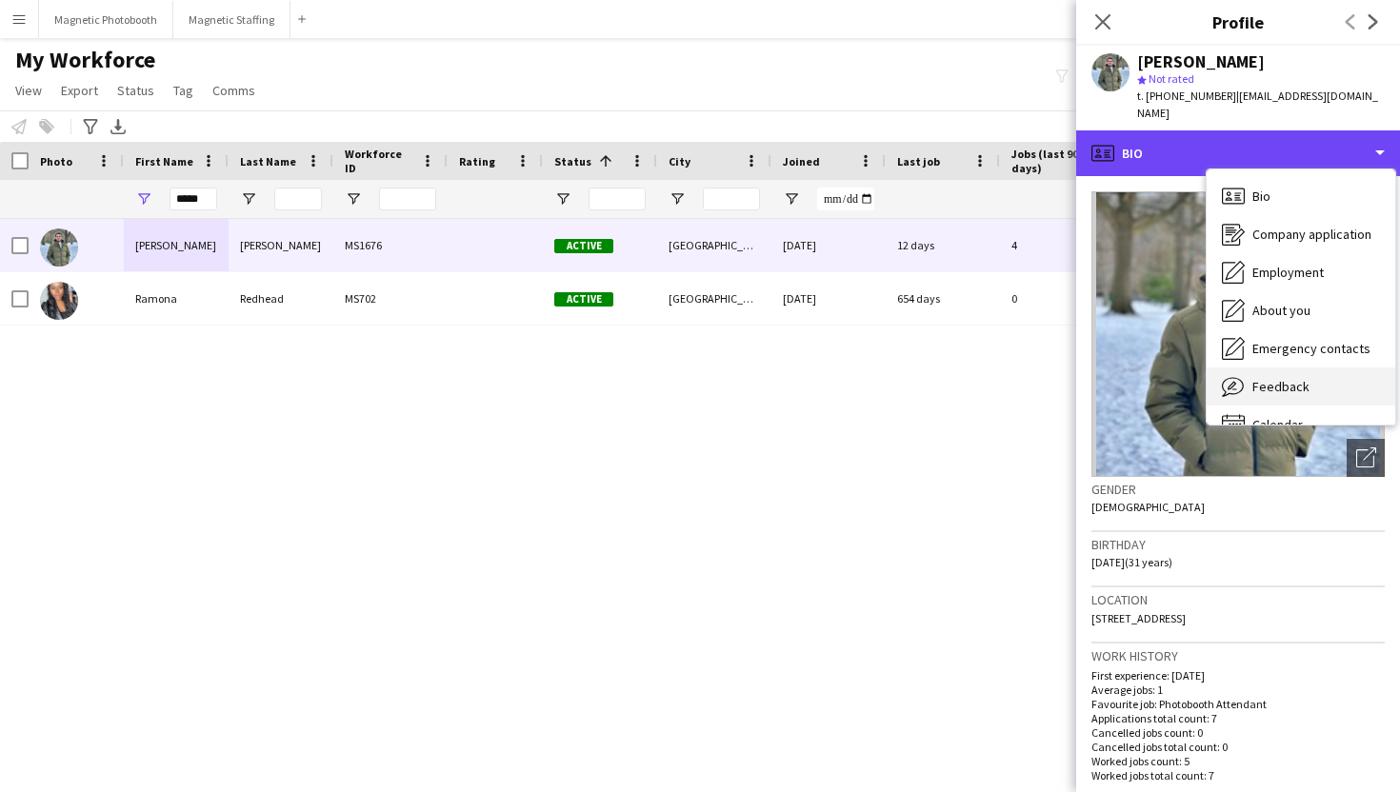
scroll to position [26, 0]
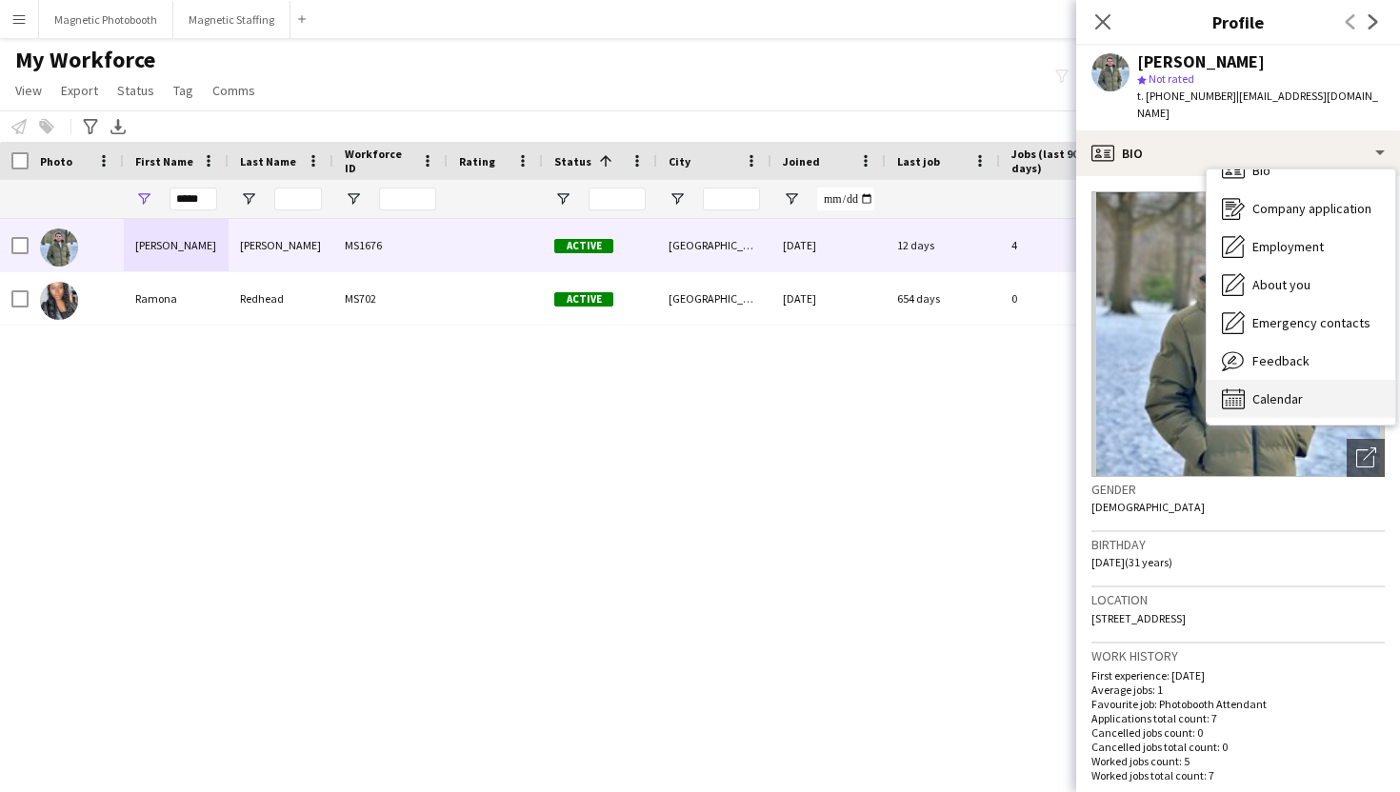
click at [1288, 391] on span "Calendar" at bounding box center [1278, 399] width 50 height 17
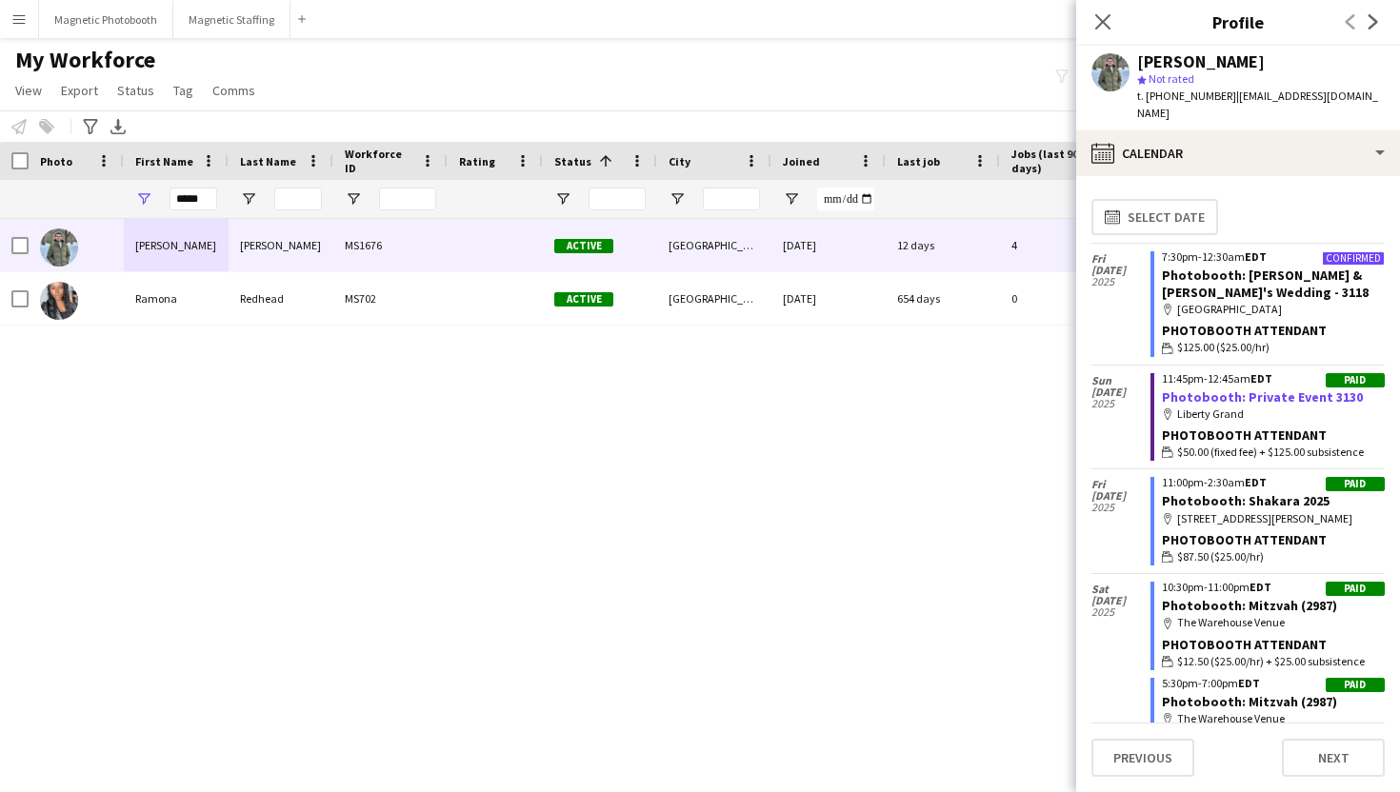
click at [1340, 389] on link "Photobooth: Private Event 3130" at bounding box center [1262, 397] width 201 height 17
drag, startPoint x: 1184, startPoint y: 434, endPoint x: 1265, endPoint y: 429, distance: 81.2
click at [1265, 444] on span "$50.00 (fixed fee) + $125.00 subsistence" at bounding box center [1270, 452] width 187 height 17
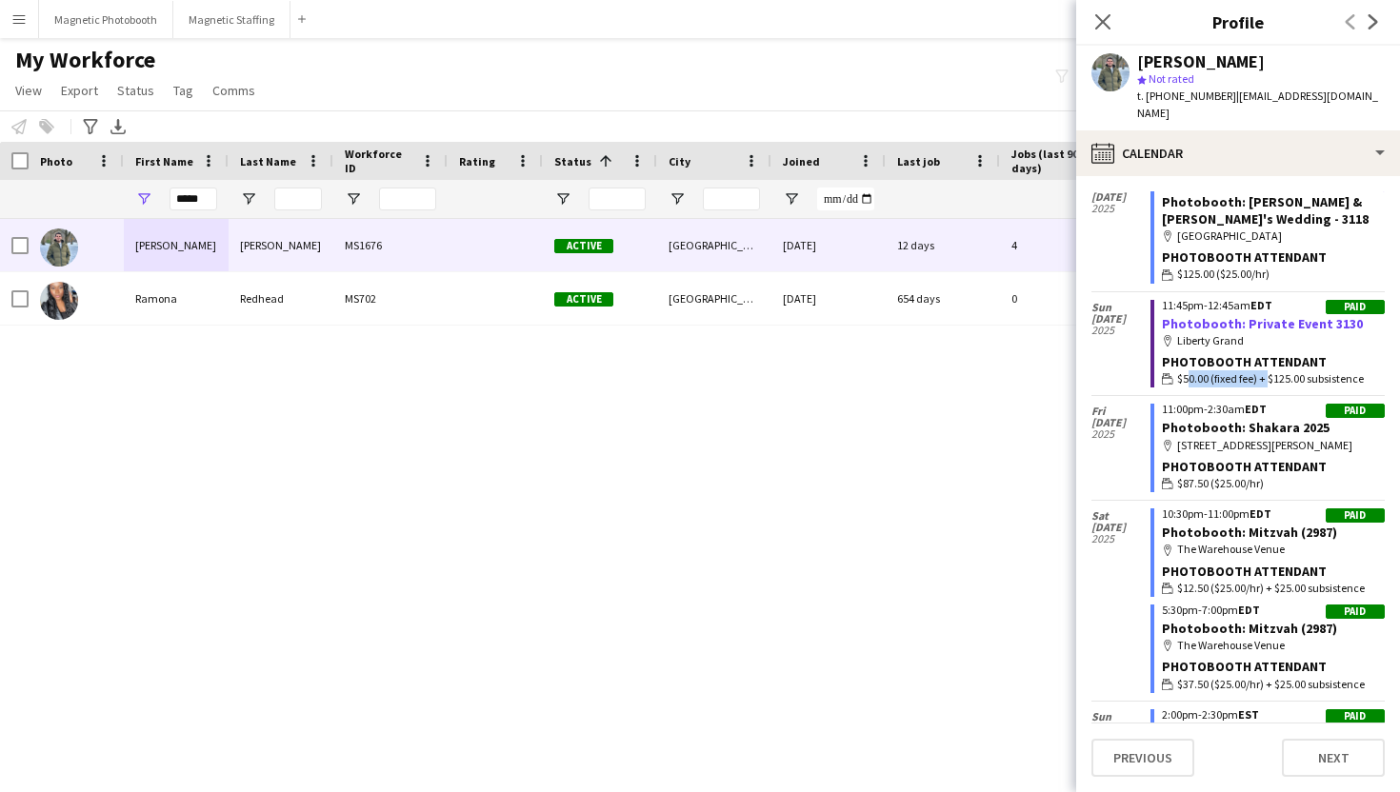
scroll to position [74, 0]
drag, startPoint x: 1182, startPoint y: 463, endPoint x: 1267, endPoint y: 458, distance: 84.9
click at [1267, 474] on div "wallet $87.50 ($25.00/hr)" at bounding box center [1273, 482] width 223 height 17
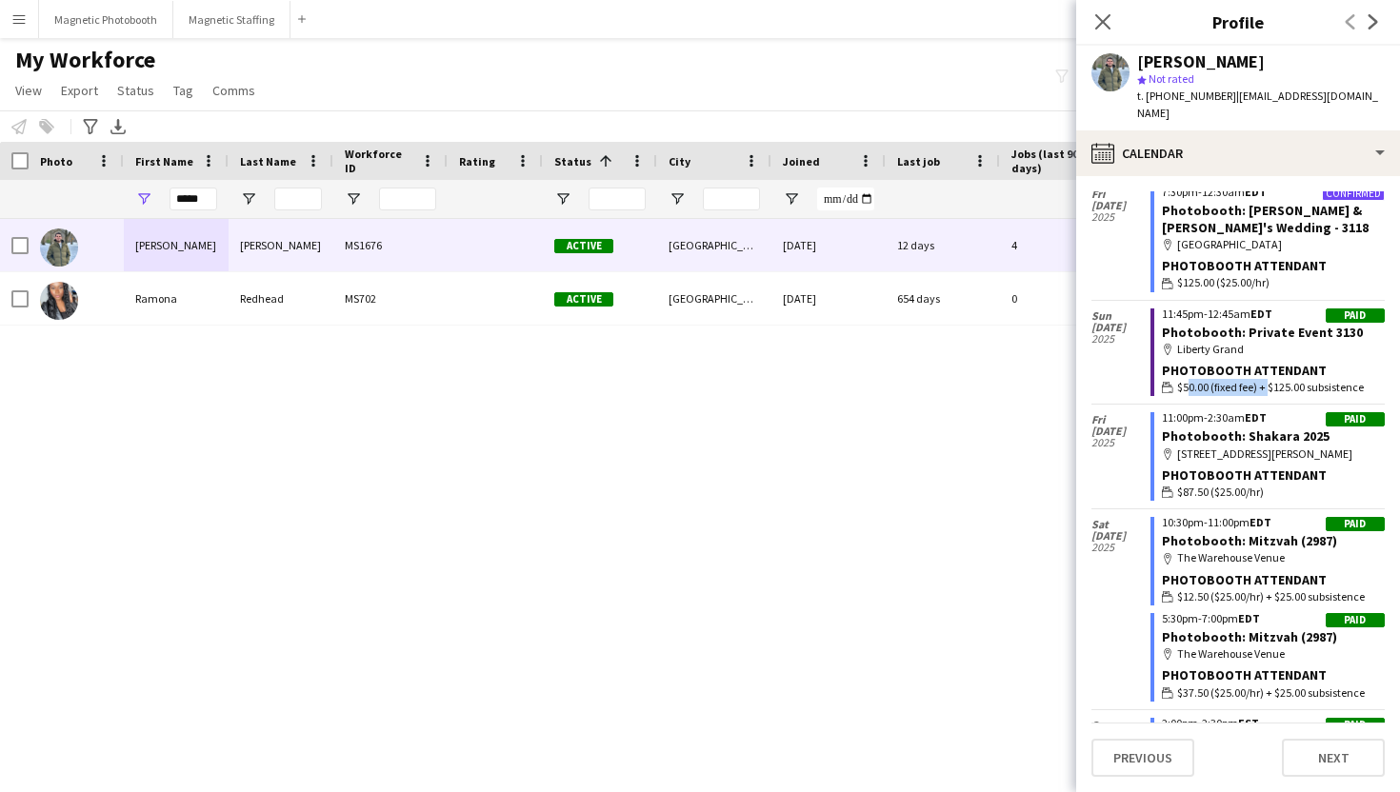
scroll to position [63, 0]
click at [198, 200] on input "*****" at bounding box center [194, 199] width 48 height 23
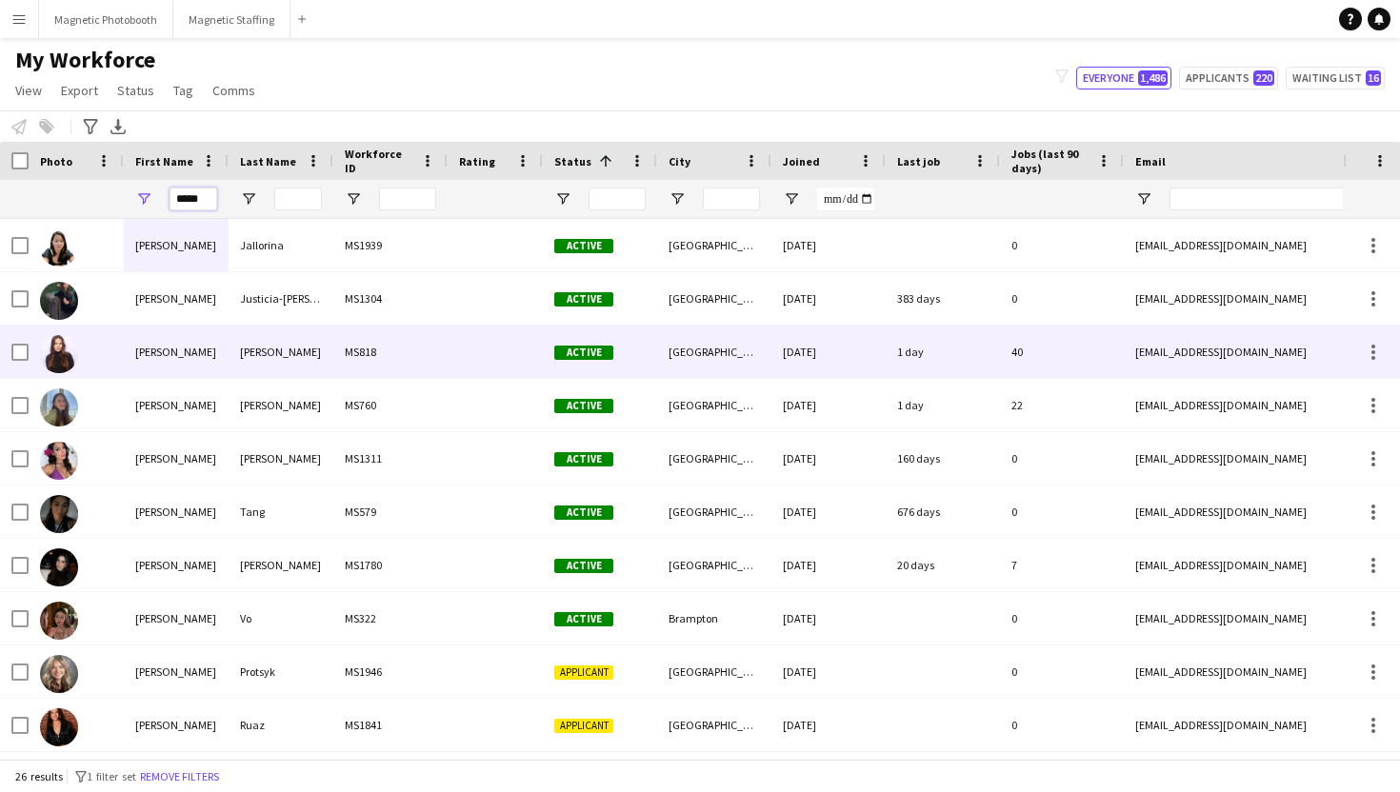
type input "*****"
click at [152, 357] on div "Maria" at bounding box center [176, 352] width 105 height 52
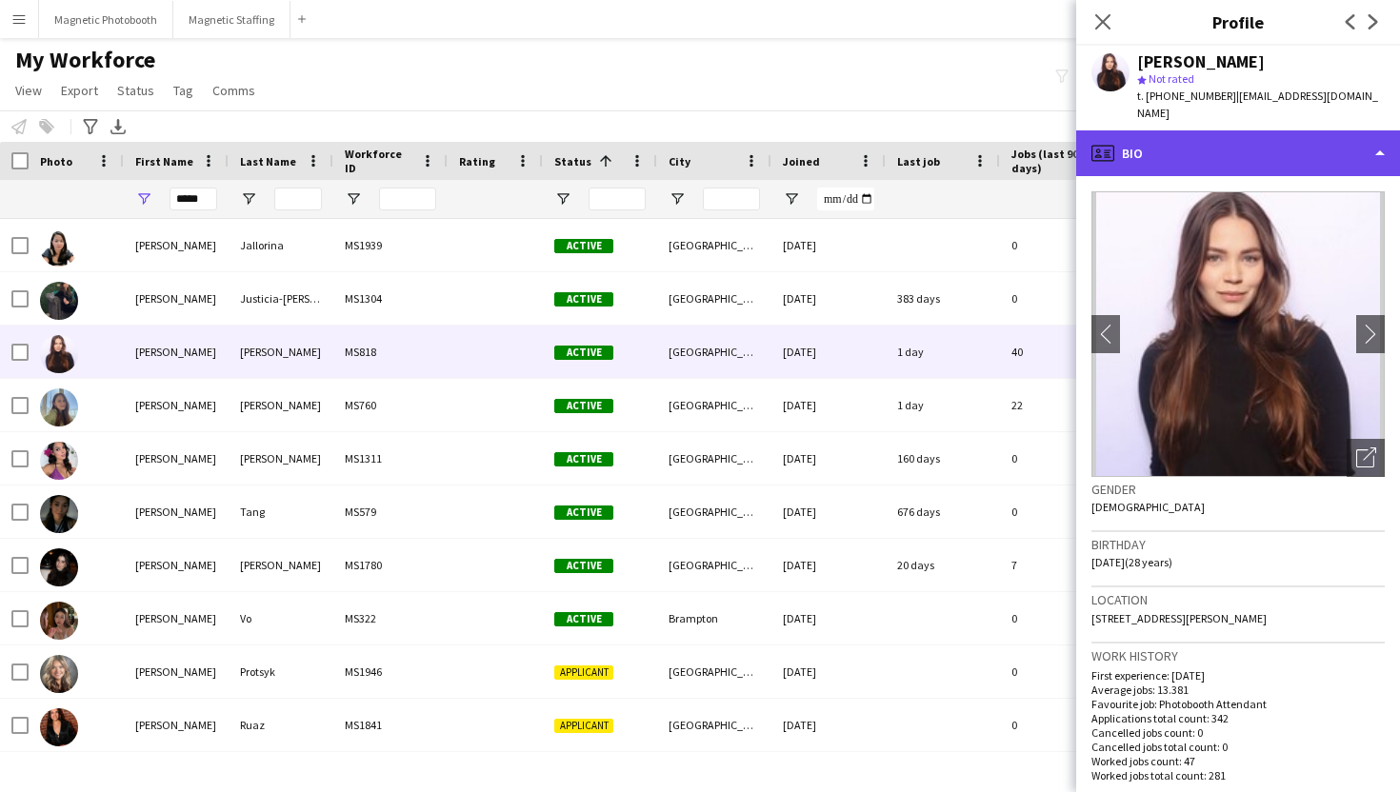
click at [1261, 134] on div "profile Bio" at bounding box center [1238, 153] width 324 height 46
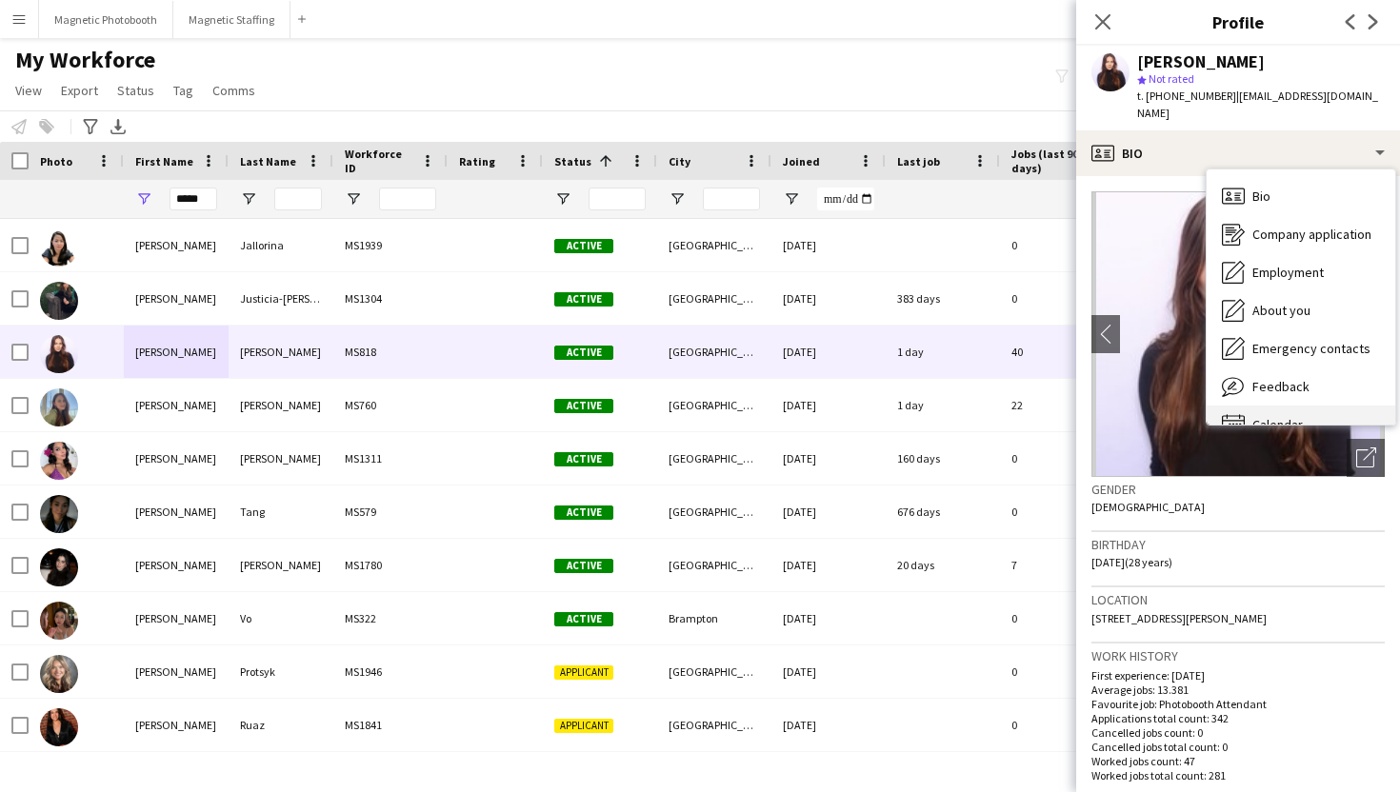
click at [1280, 416] on span "Calendar" at bounding box center [1278, 424] width 50 height 17
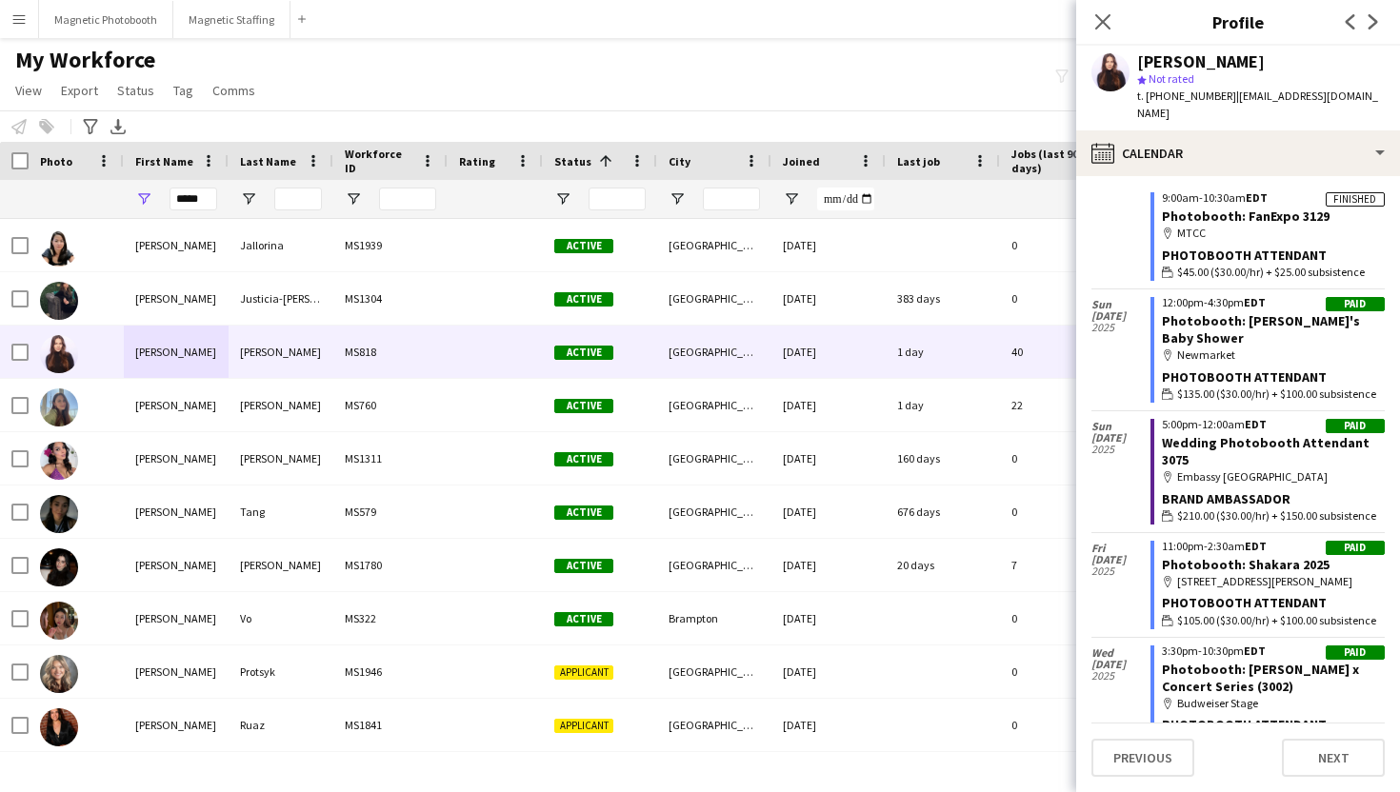
scroll to position [975, 0]
click at [1264, 432] on link "Wedding Photobooth Attendant 3075" at bounding box center [1266, 449] width 208 height 34
click at [106, 24] on button "Magnetic Photobooth Close" at bounding box center [106, 19] width 134 height 37
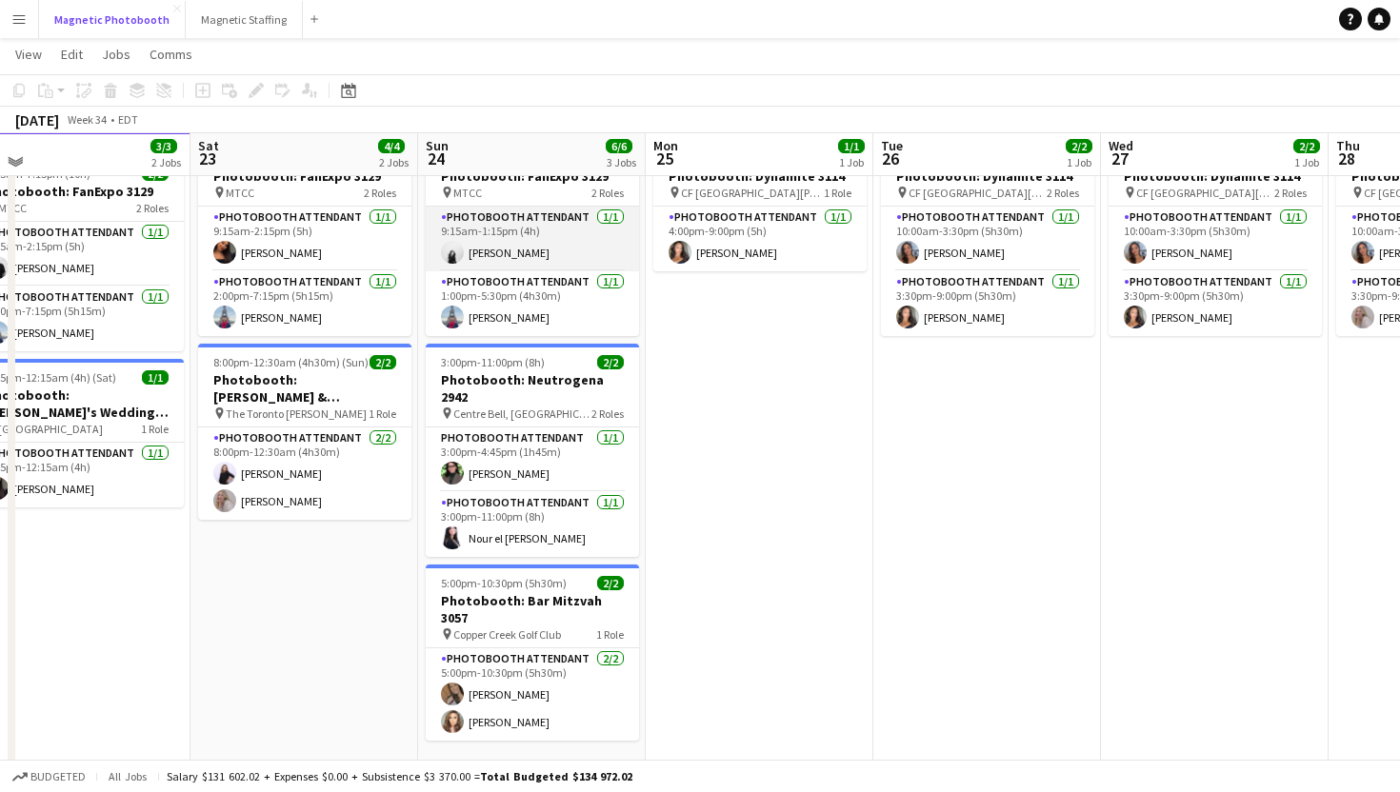
scroll to position [78, 0]
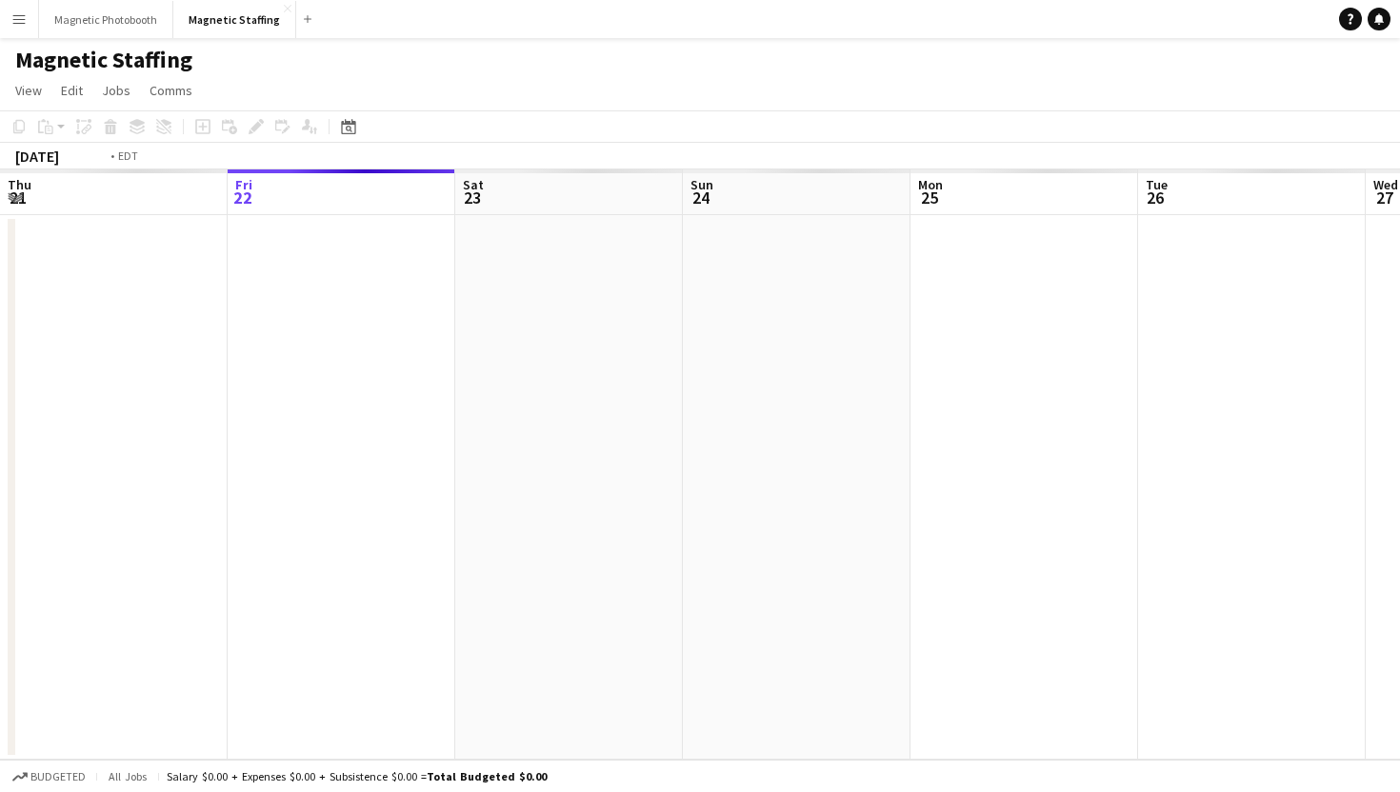
scroll to position [0, 655]
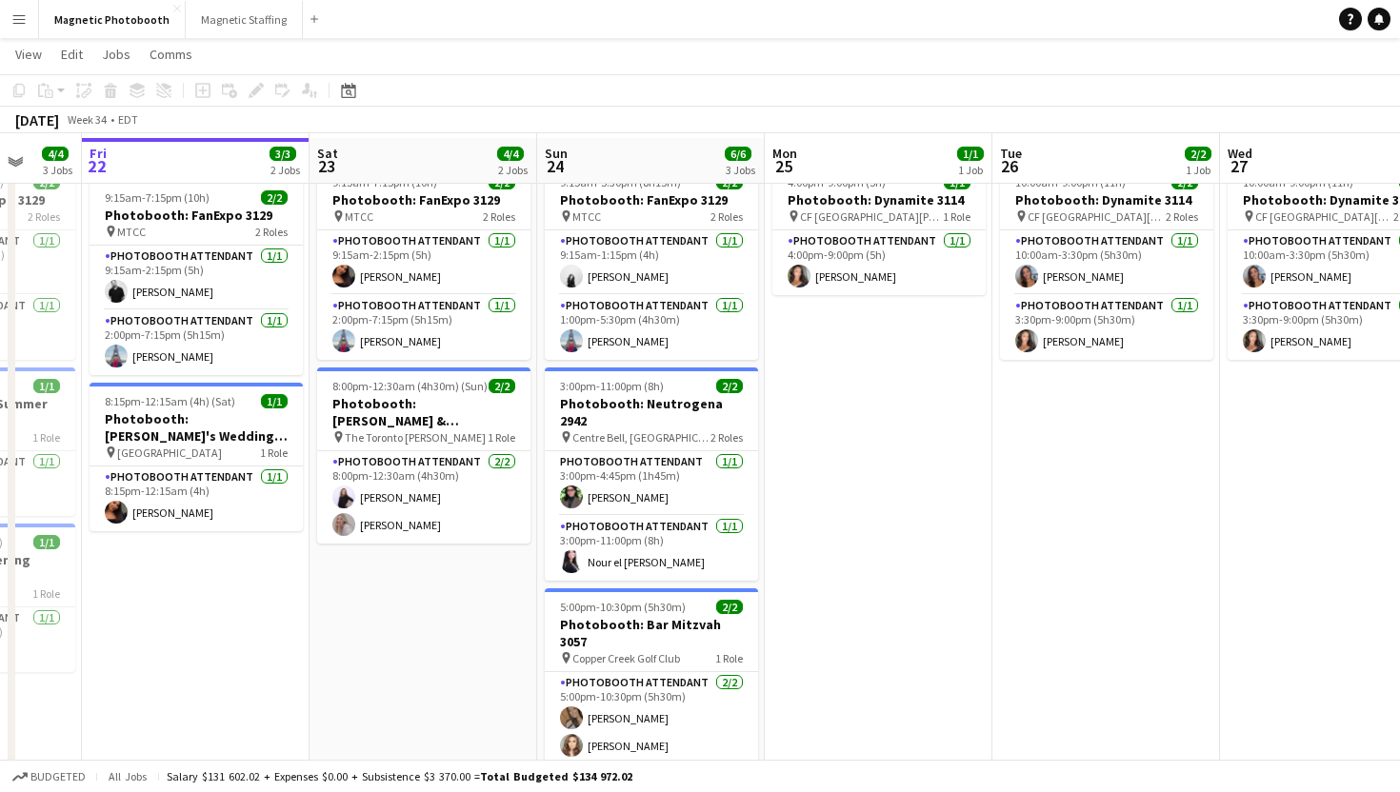
scroll to position [63, 0]
